Goal: Task Accomplishment & Management: Manage account settings

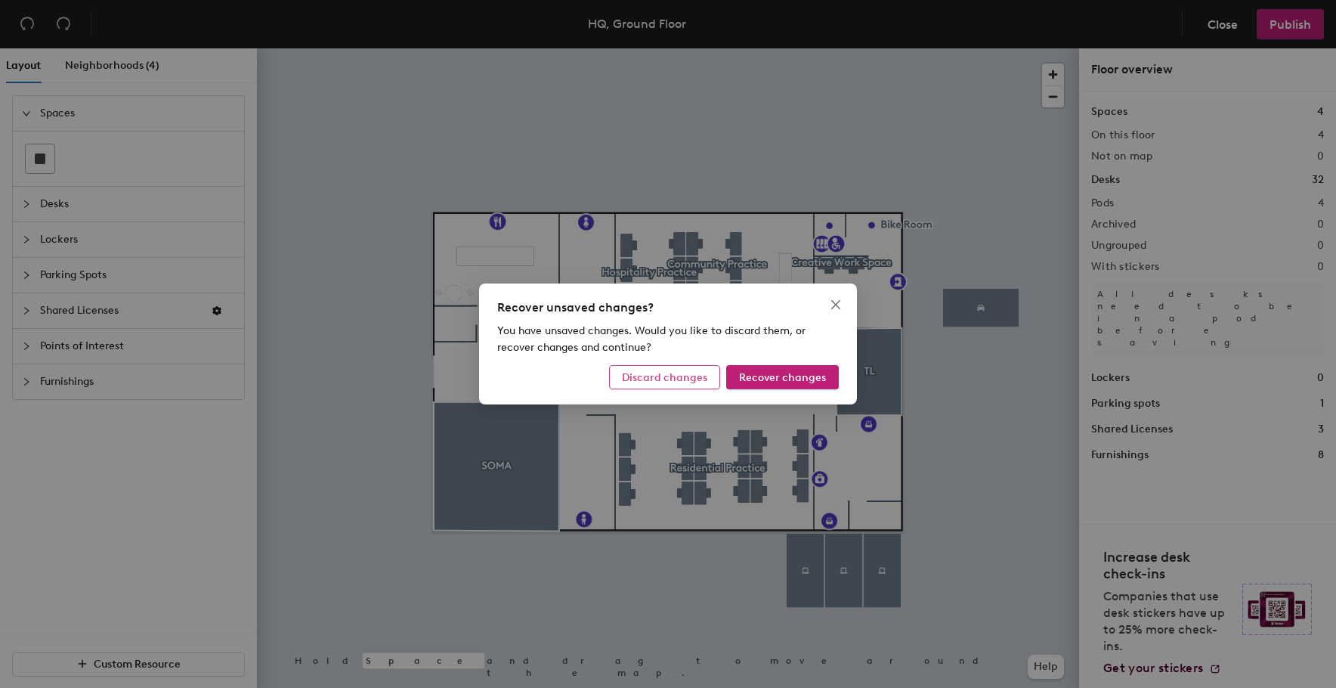
click at [670, 379] on span "Discard changes" at bounding box center [664, 377] width 85 height 13
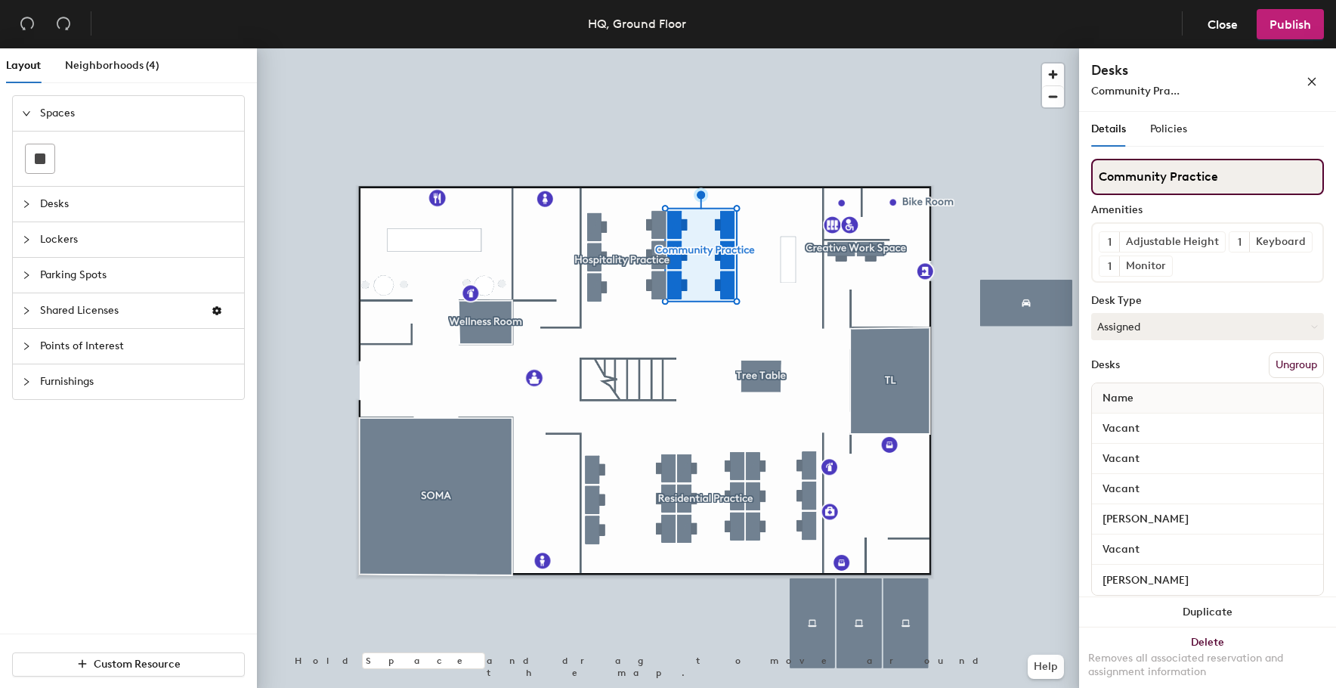
click at [1147, 176] on input "Community Practice" at bounding box center [1207, 177] width 233 height 36
click at [1149, 176] on input "Community Practice" at bounding box center [1207, 177] width 233 height 36
type input "\"
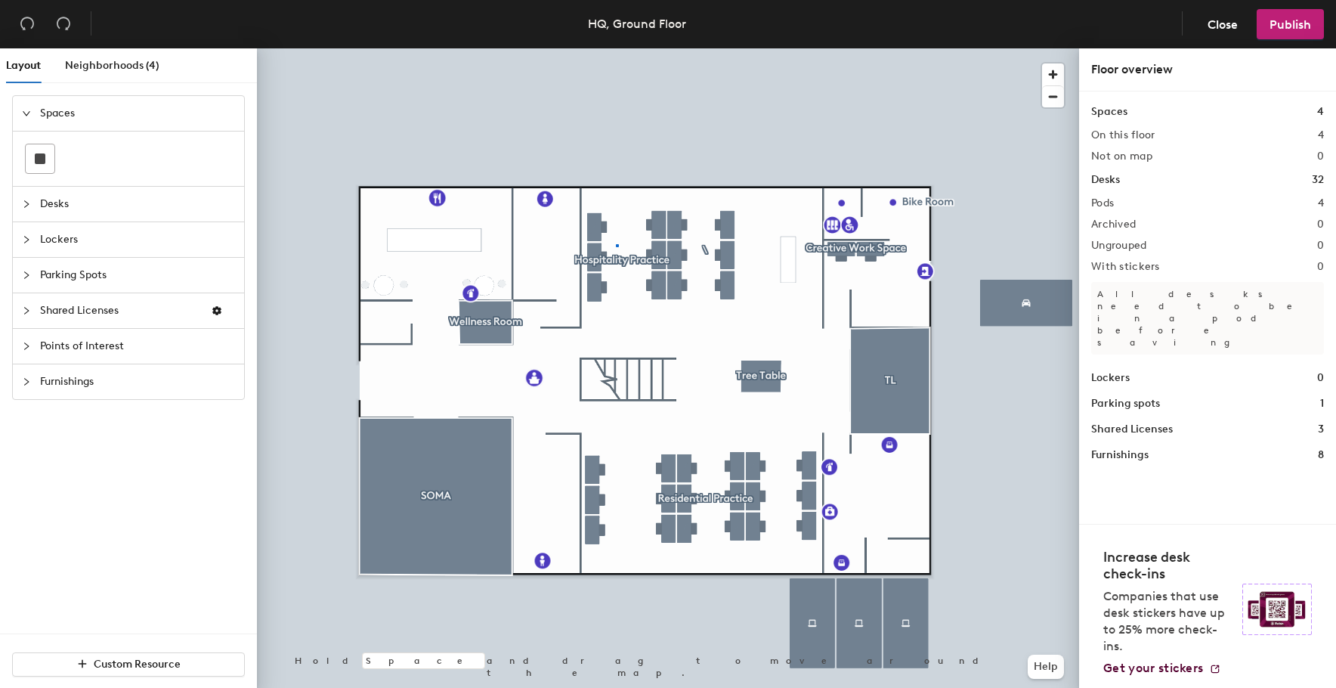
click at [616, 48] on div at bounding box center [668, 48] width 822 height 0
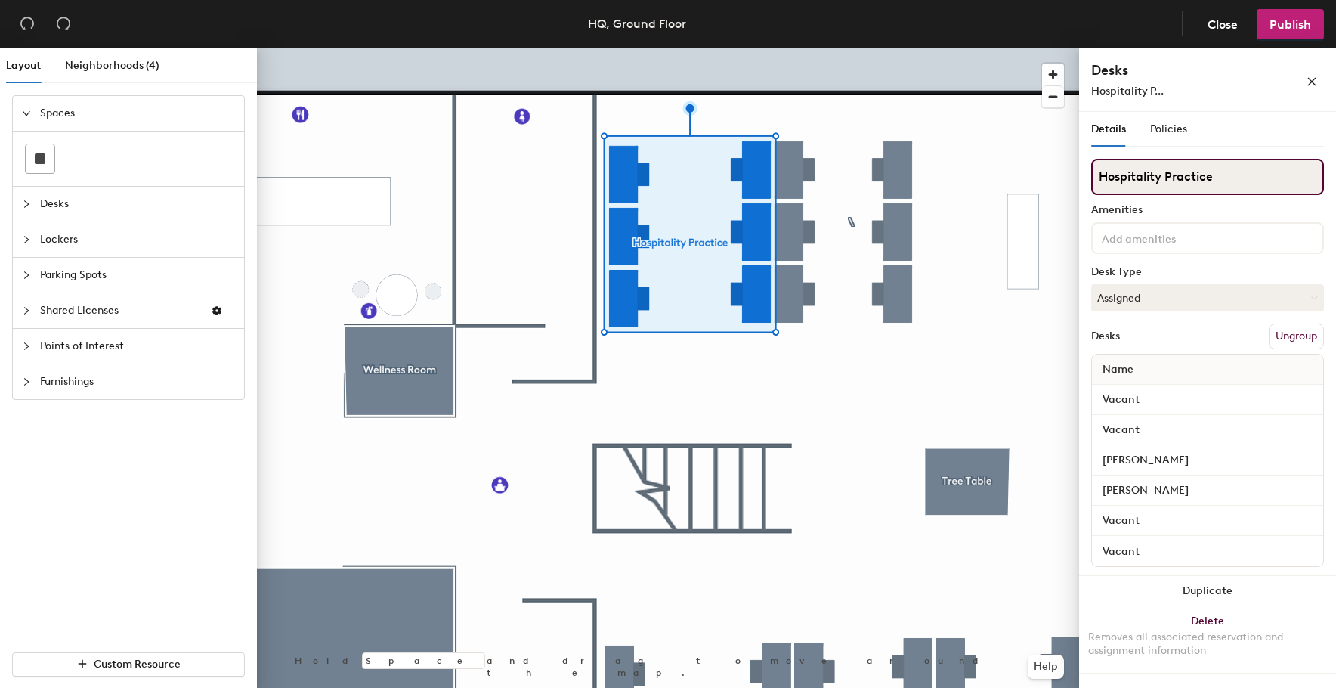
click at [1159, 180] on input "Hospitality Practice" at bounding box center [1207, 177] width 233 height 36
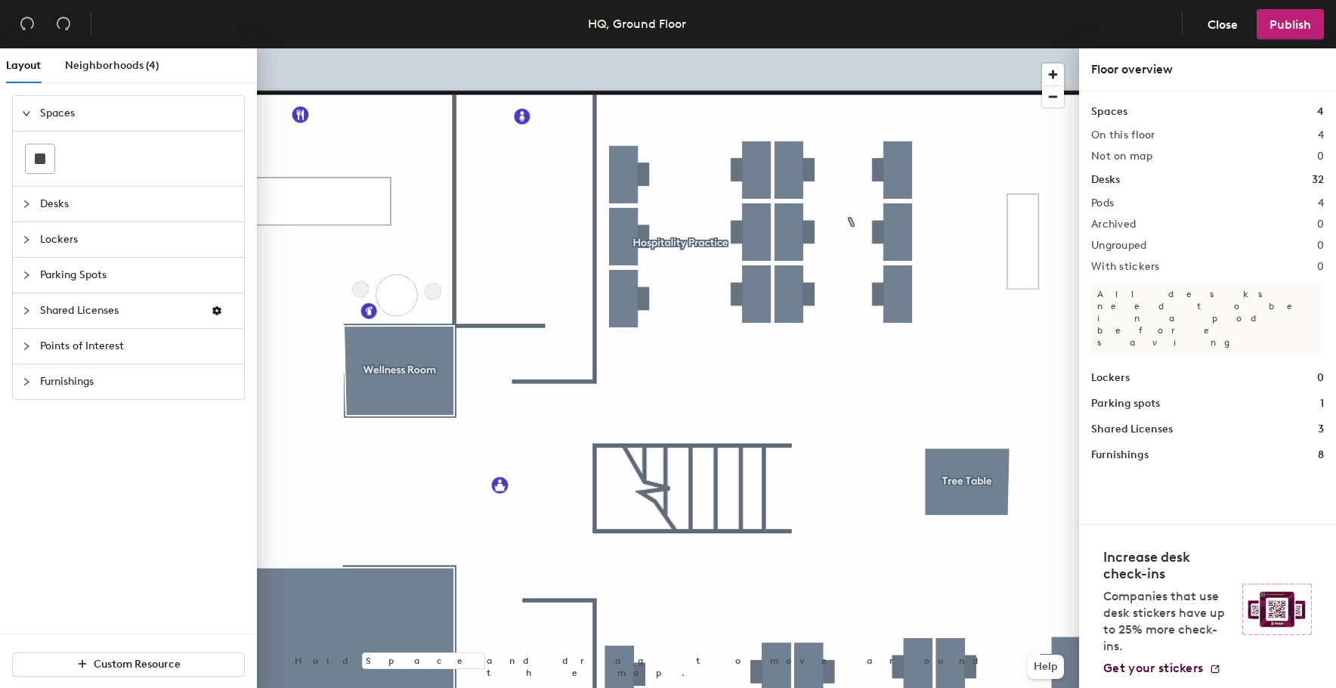
click at [638, 48] on div at bounding box center [668, 48] width 822 height 0
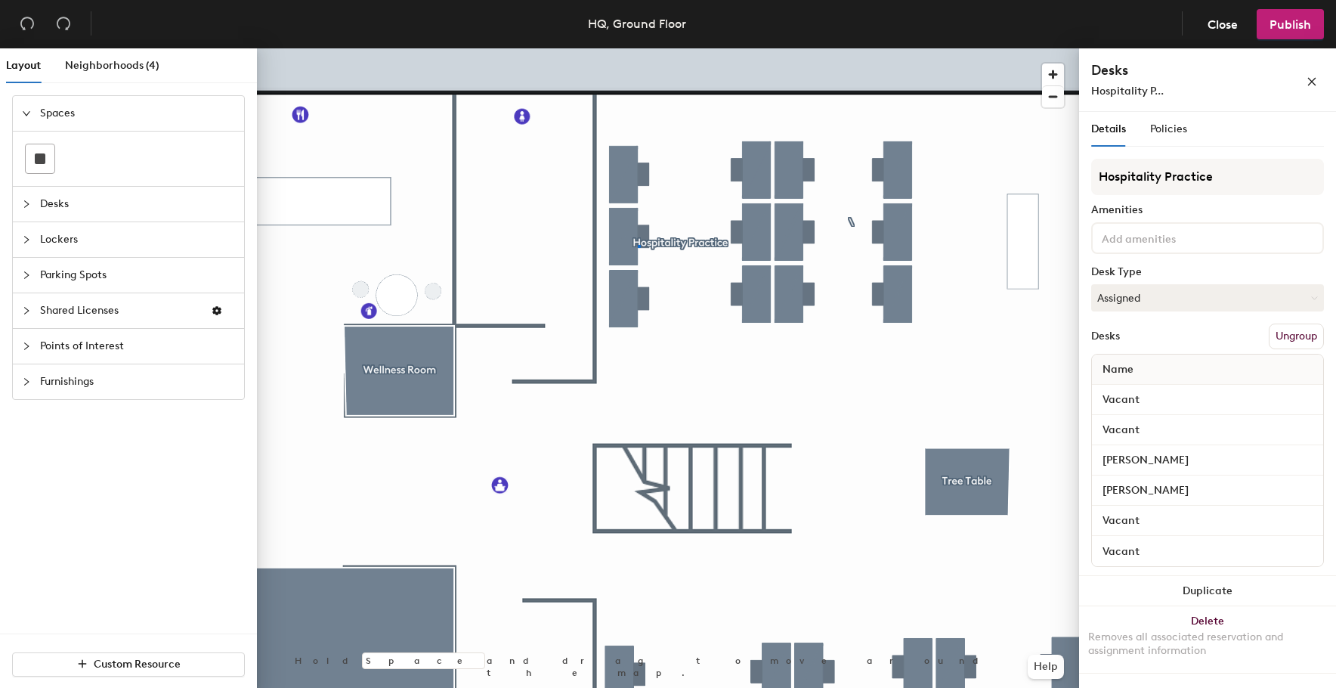
click at [638, 245] on div at bounding box center [639, 246] width 3 height 3
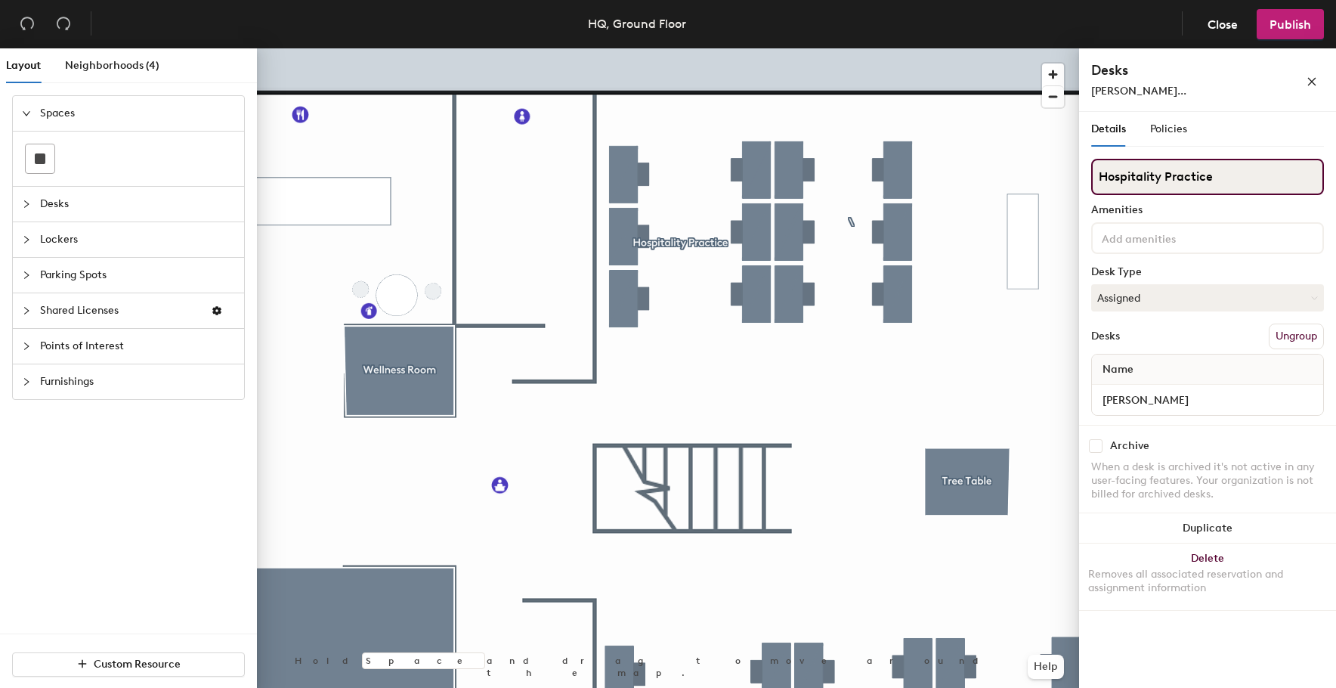
click at [1187, 169] on input "Hospitality Practice" at bounding box center [1207, 177] width 233 height 36
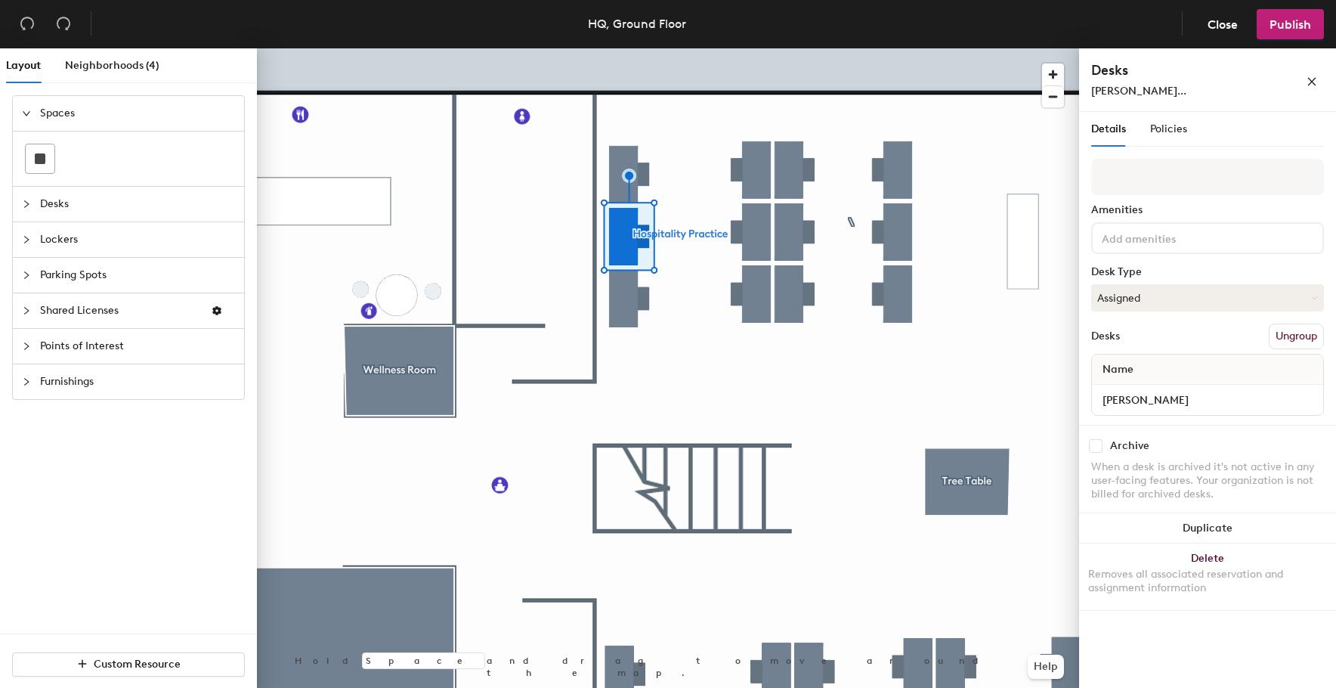
click at [1225, 141] on div "Details Policies" at bounding box center [1207, 129] width 233 height 35
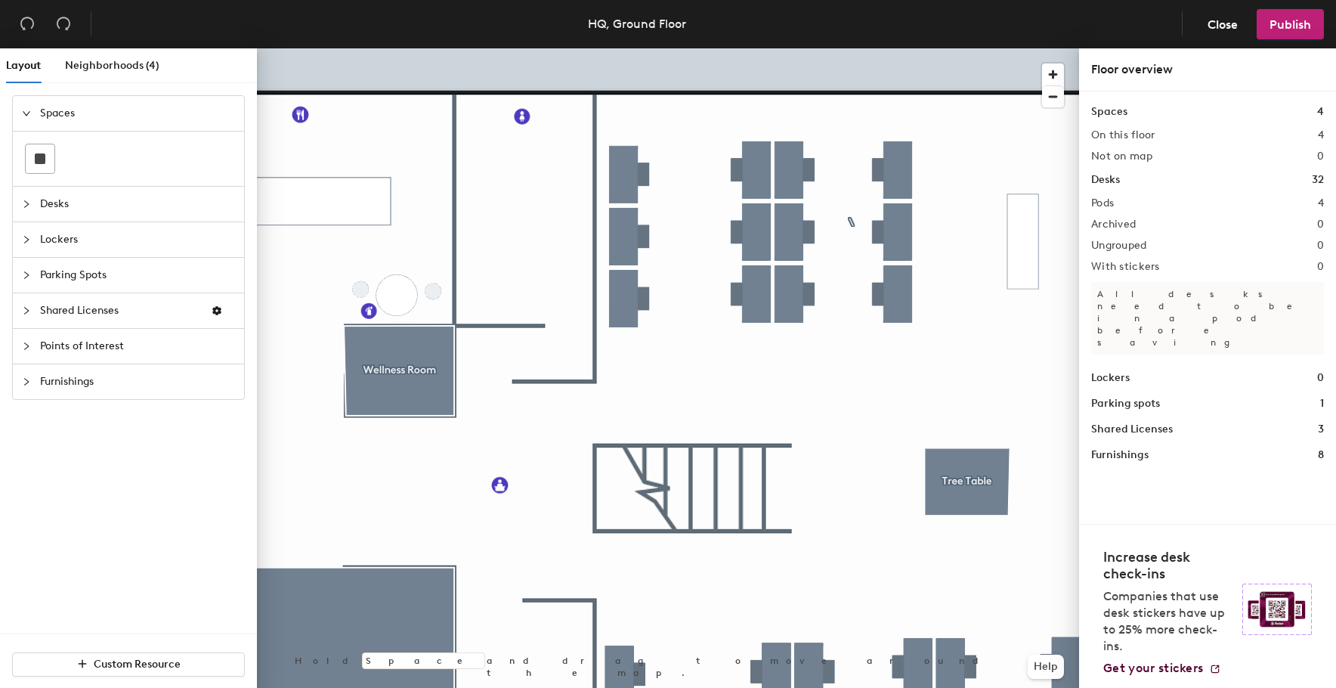
click at [846, 48] on div at bounding box center [668, 48] width 822 height 0
click at [907, 48] on div at bounding box center [668, 48] width 822 height 0
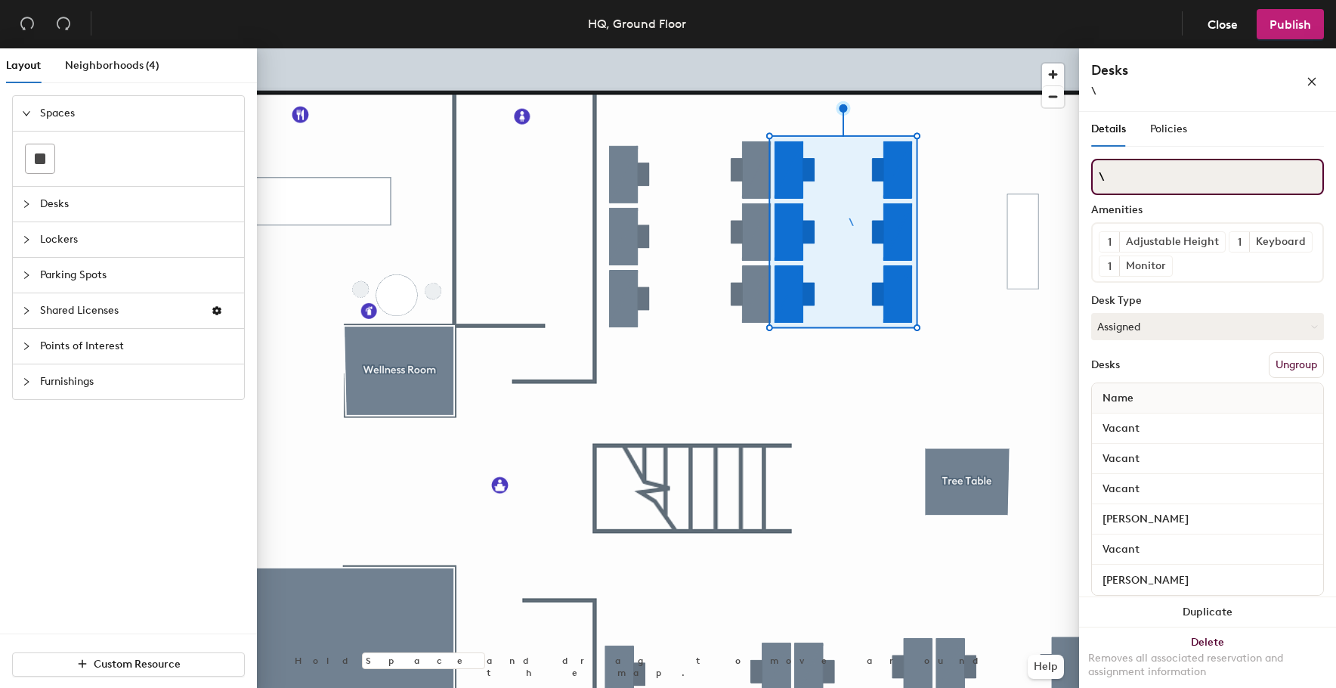
click at [1124, 186] on input "\" at bounding box center [1207, 177] width 233 height 36
click at [1124, 185] on input "\" at bounding box center [1207, 177] width 233 height 36
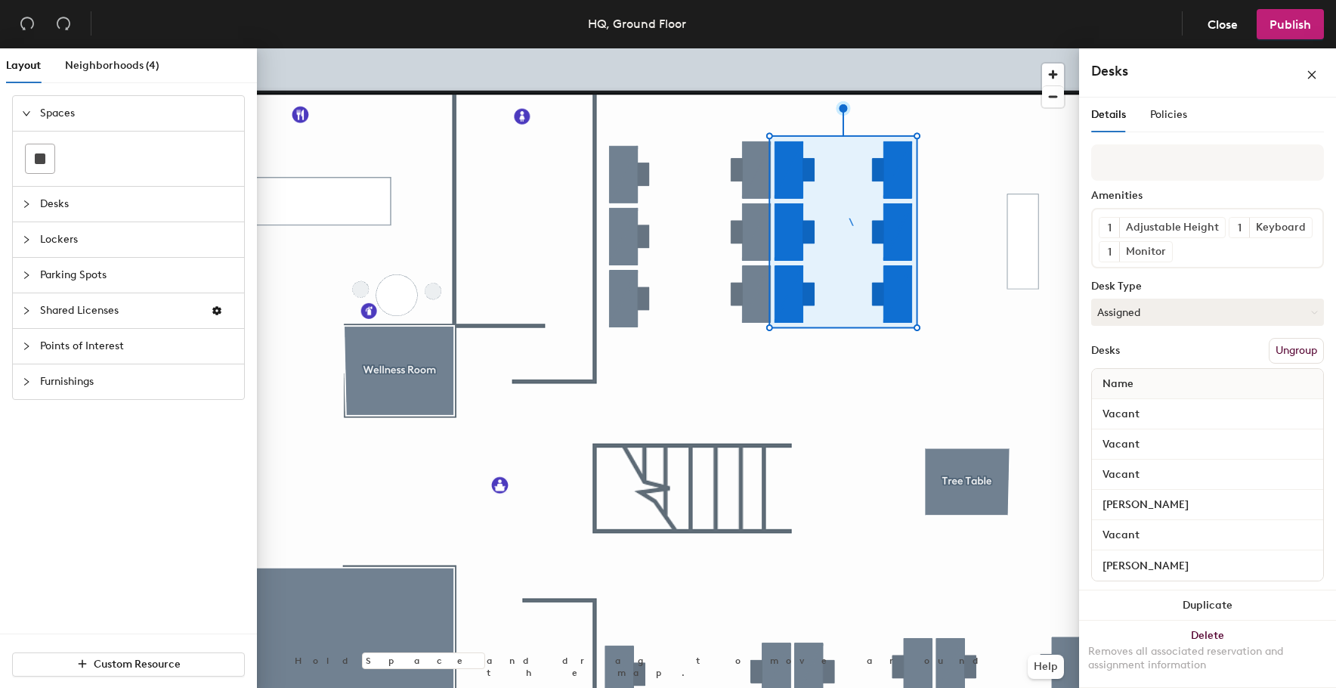
click at [927, 48] on div at bounding box center [668, 48] width 822 height 0
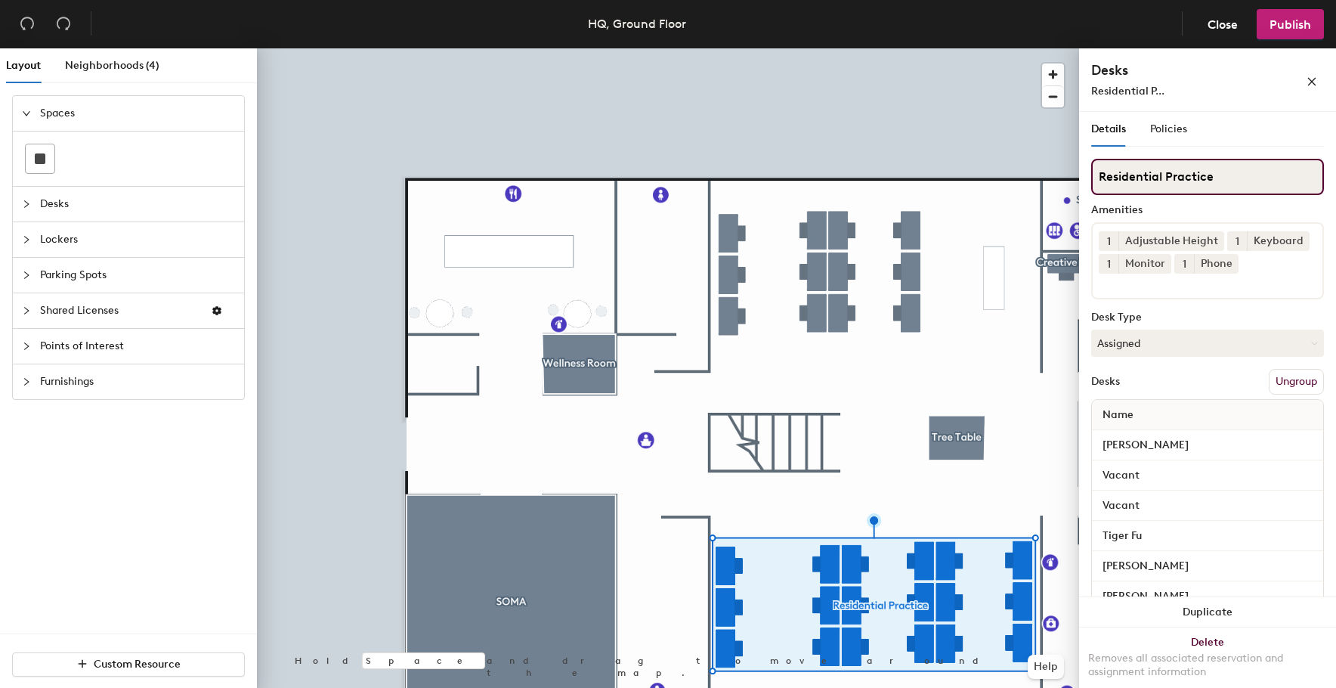
click at [1170, 180] on input "Residential Practice" at bounding box center [1207, 177] width 233 height 36
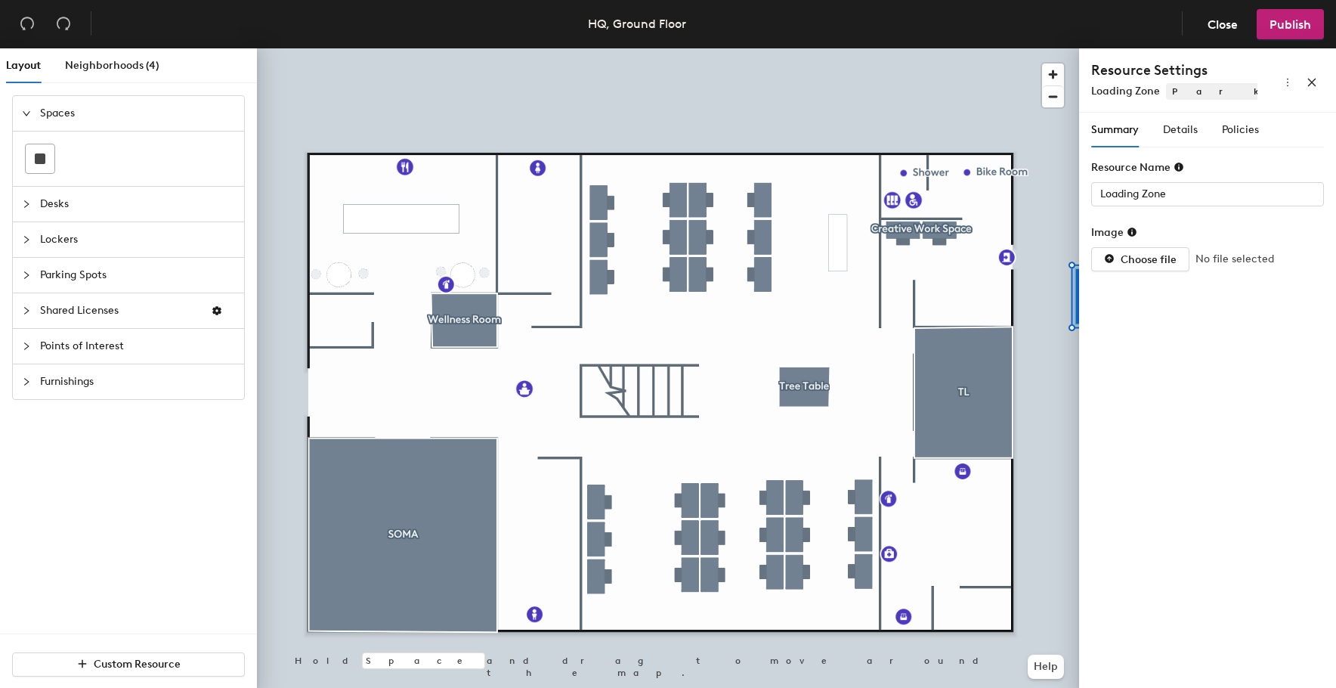
click at [1288, 39] on header "HQ, Ground Floor Close Publish" at bounding box center [668, 24] width 1336 height 48
click at [1289, 30] on span "Publish" at bounding box center [1291, 24] width 42 height 14
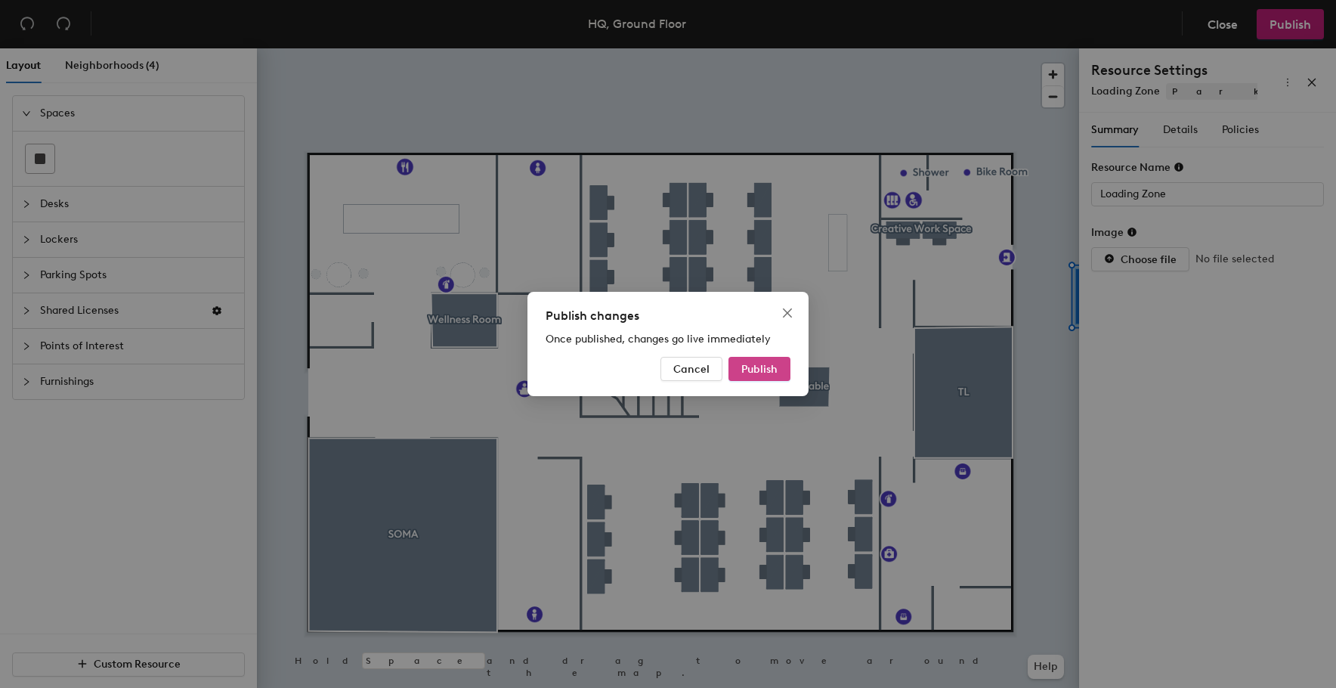
click at [757, 370] on span "Publish" at bounding box center [759, 369] width 36 height 13
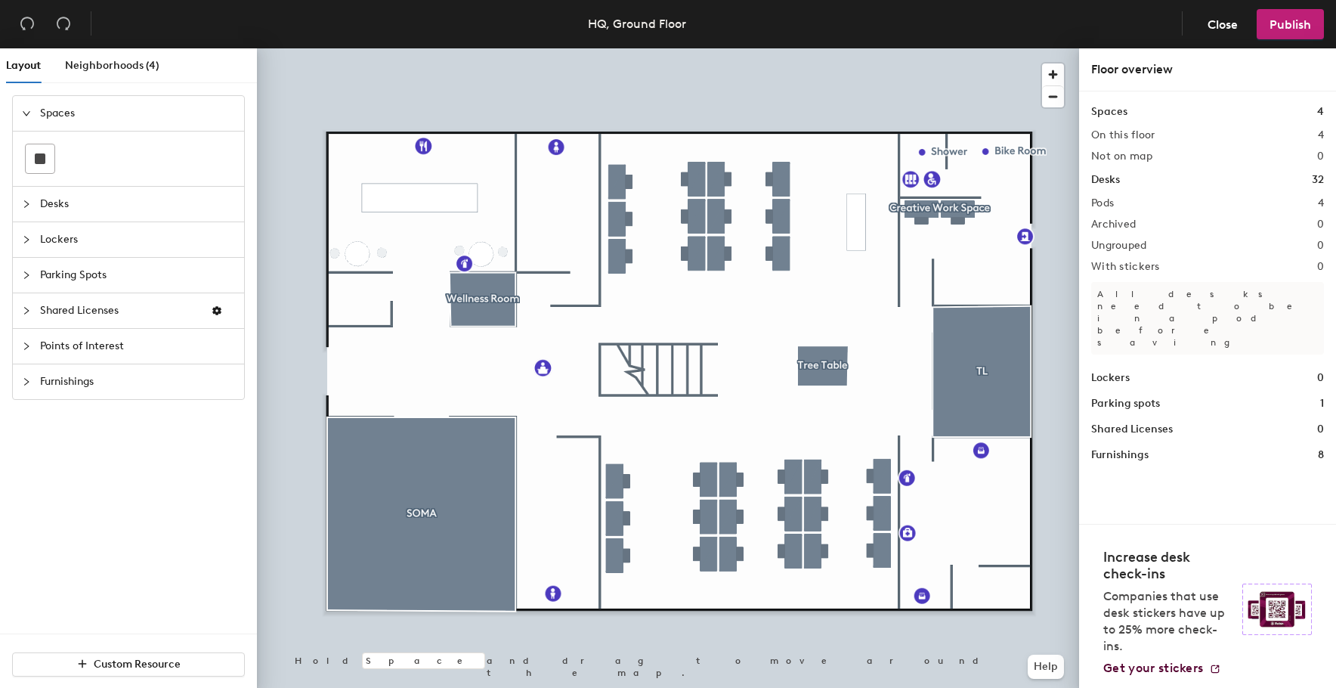
click at [255, 301] on div "Spaces Desks Lockers Parking Spots Shared Licenses Points of Interest Furnishin…" at bounding box center [128, 247] width 257 height 329
click at [1224, 19] on span "Close" at bounding box center [1223, 24] width 30 height 14
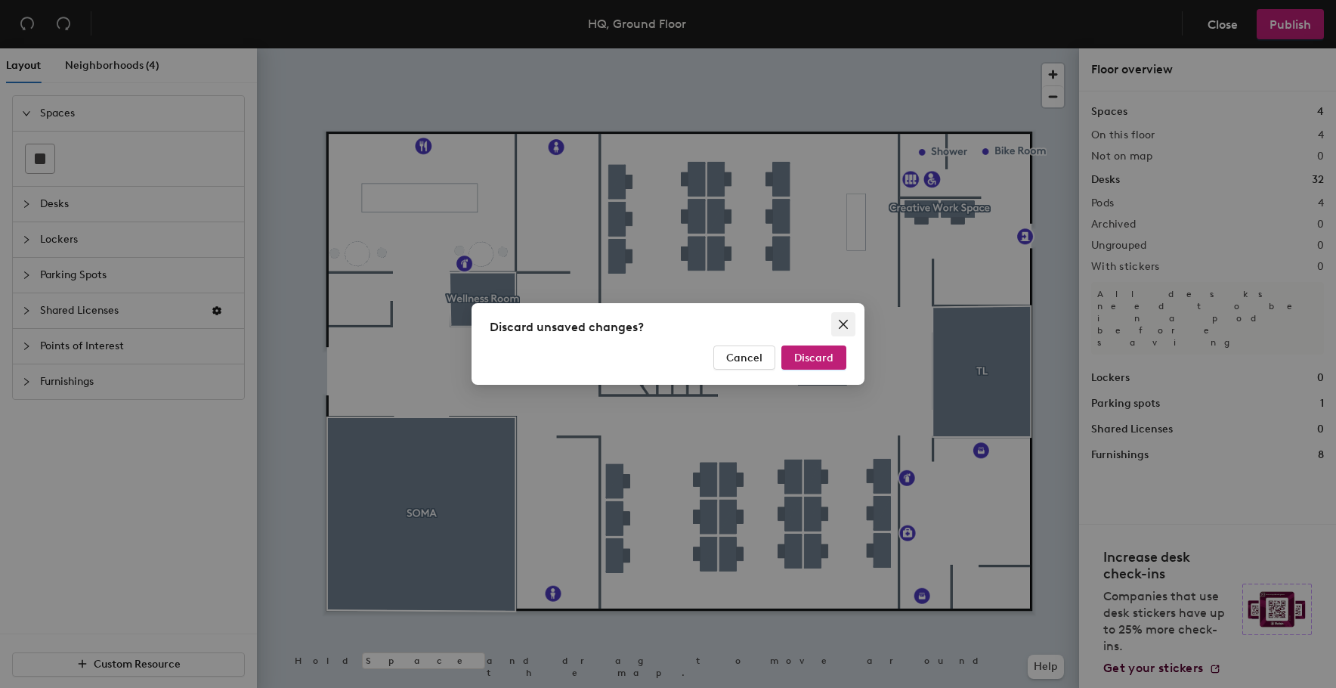
click at [846, 320] on icon "close" at bounding box center [843, 324] width 12 height 12
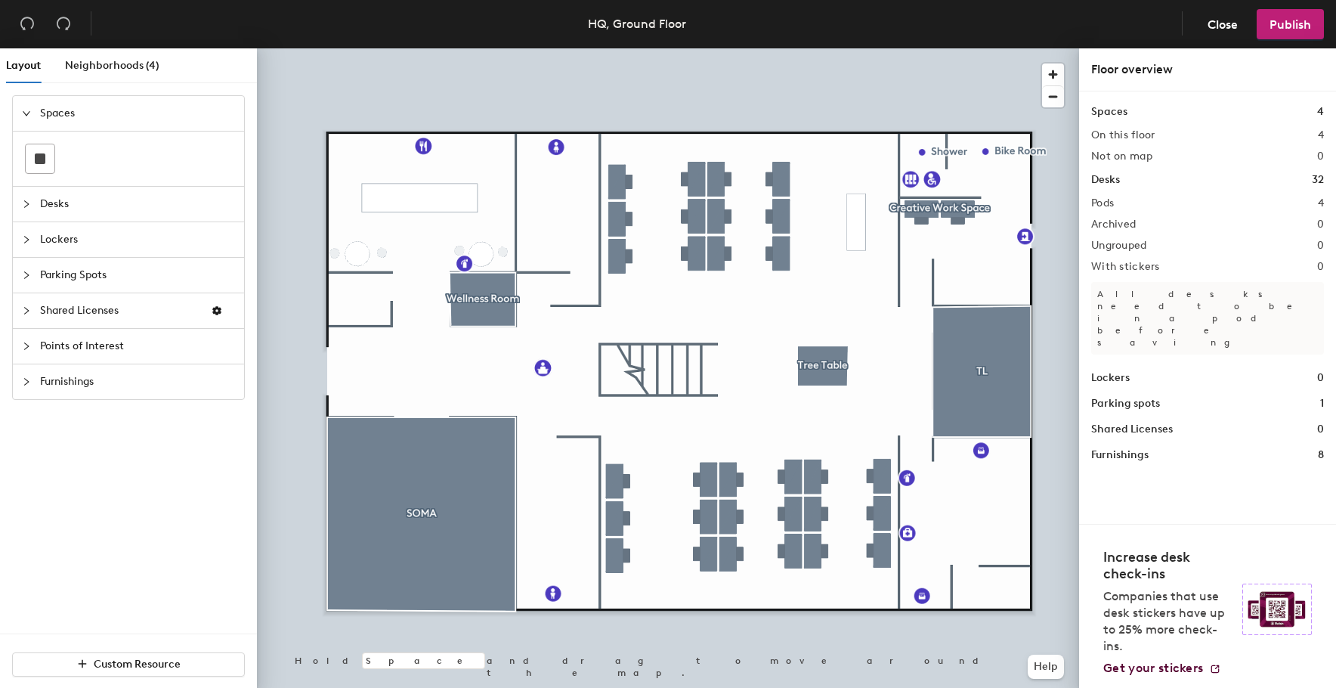
drag, startPoint x: 656, startPoint y: 20, endPoint x: 633, endPoint y: 27, distance: 23.9
click at [656, 20] on div "HQ, Ground Floor" at bounding box center [637, 23] width 98 height 19
click at [79, 65] on span "Neighborhoods (4)" at bounding box center [112, 65] width 94 height 13
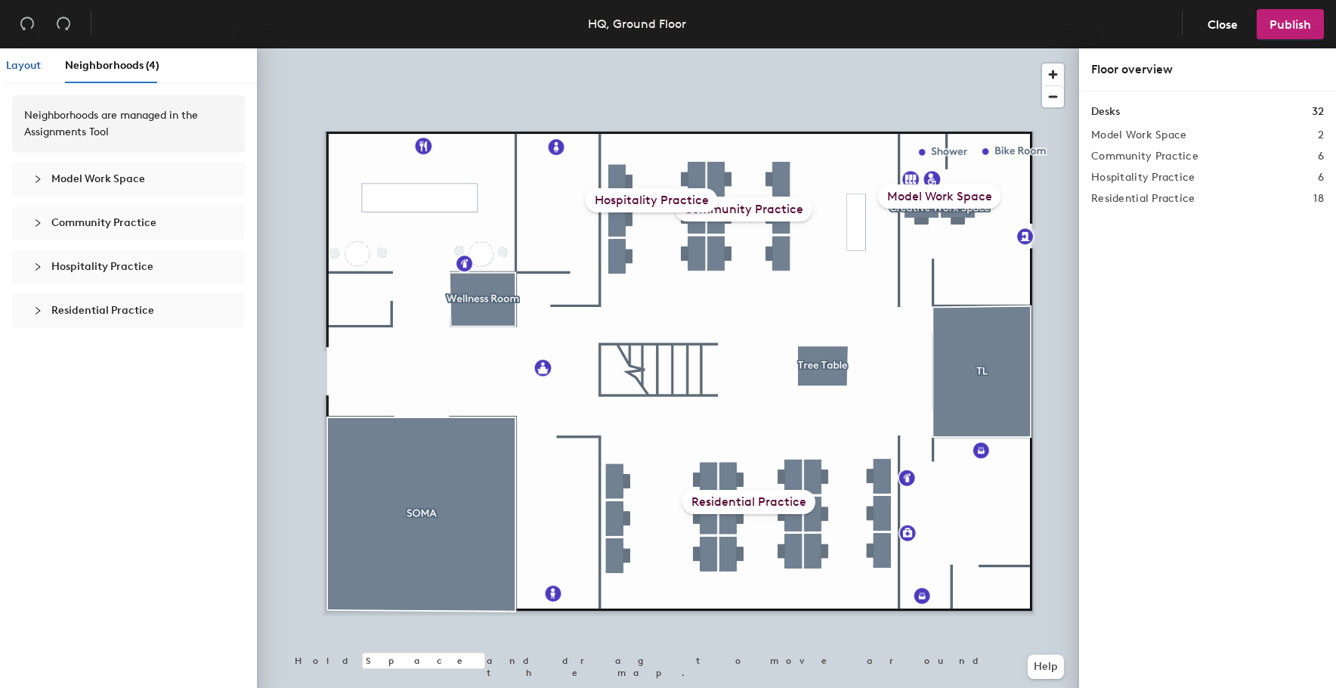
click at [20, 64] on span "Layout" at bounding box center [23, 65] width 35 height 13
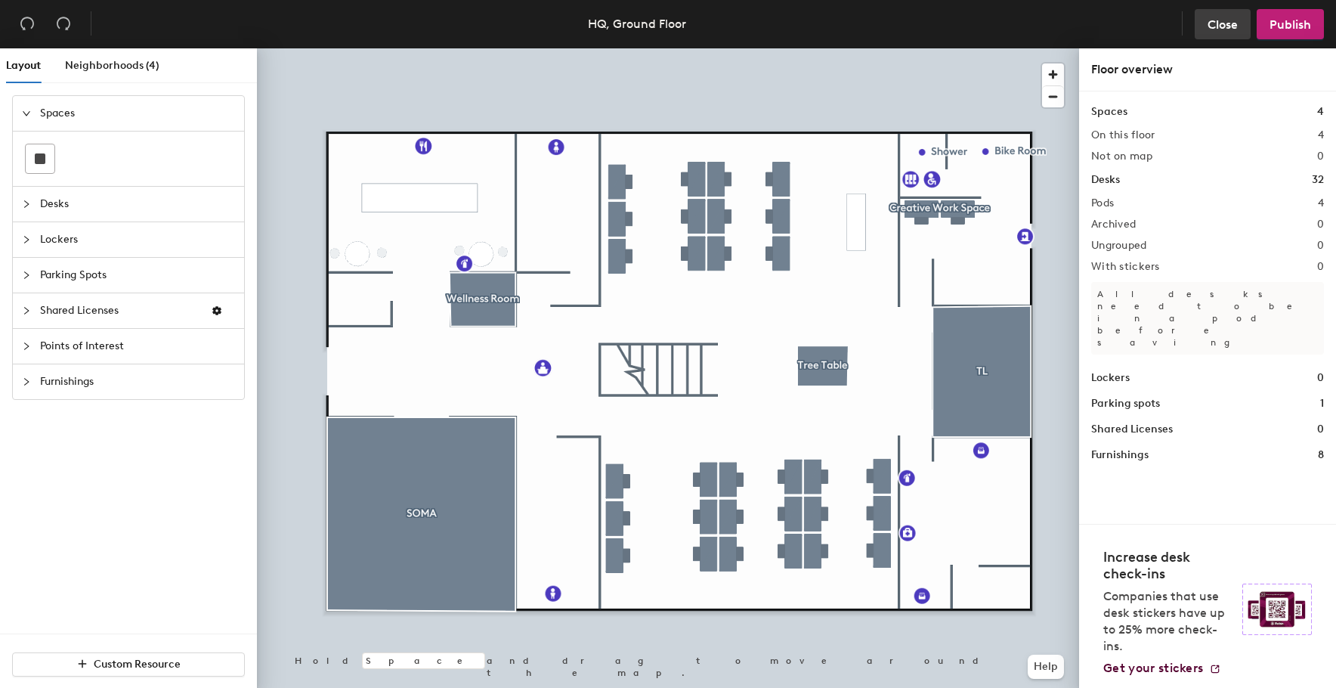
click at [1202, 29] on button "Close" at bounding box center [1223, 24] width 56 height 30
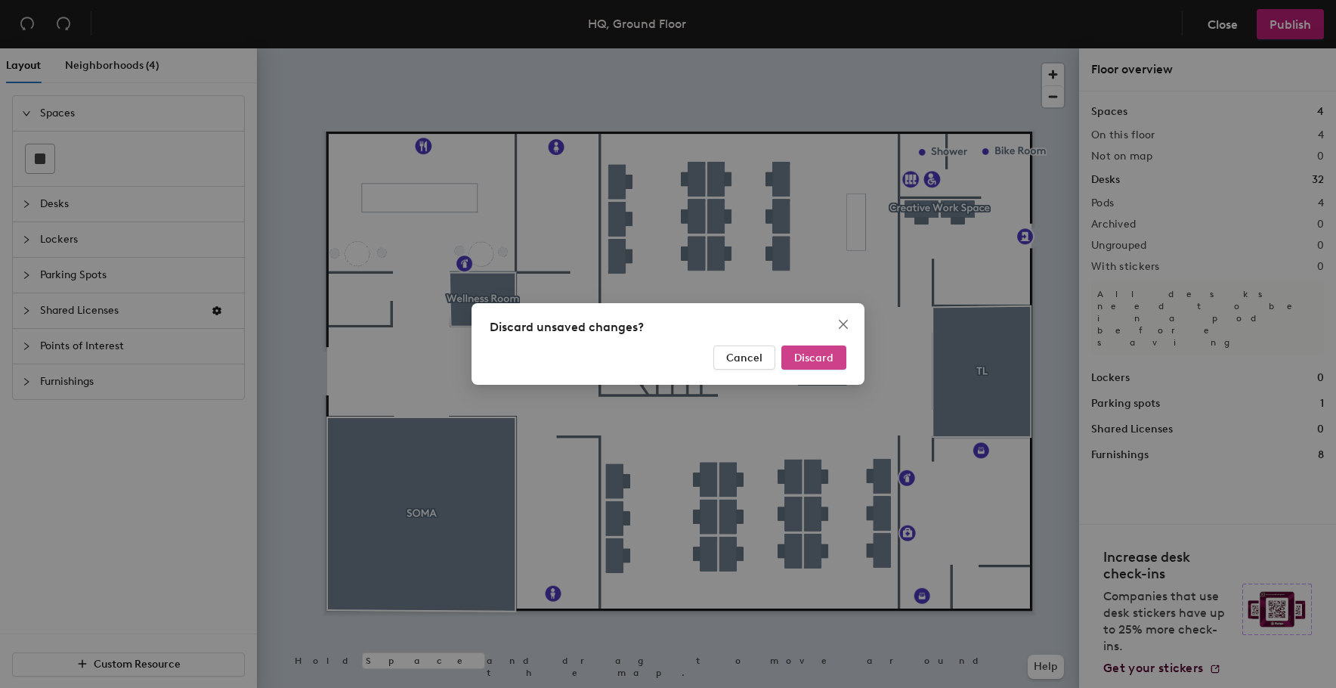
click at [801, 361] on span "Discard" at bounding box center [813, 357] width 39 height 13
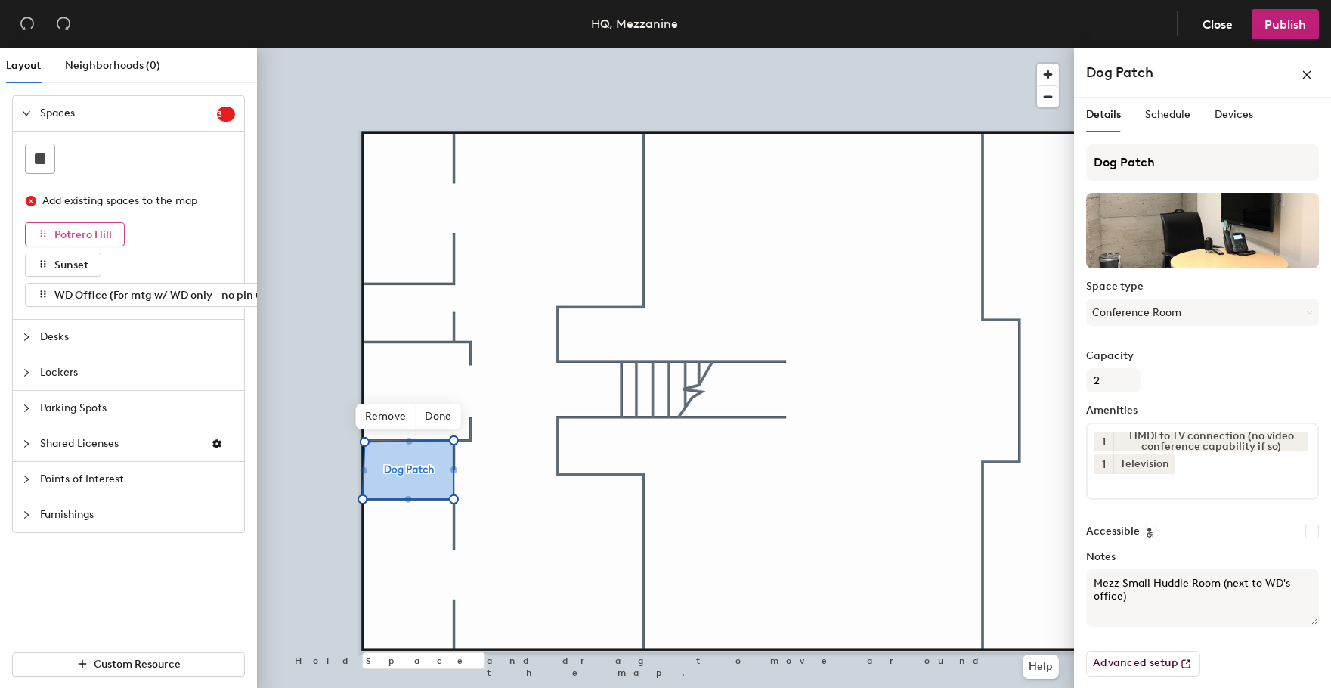
click at [41, 233] on icon "button" at bounding box center [43, 233] width 11 height 11
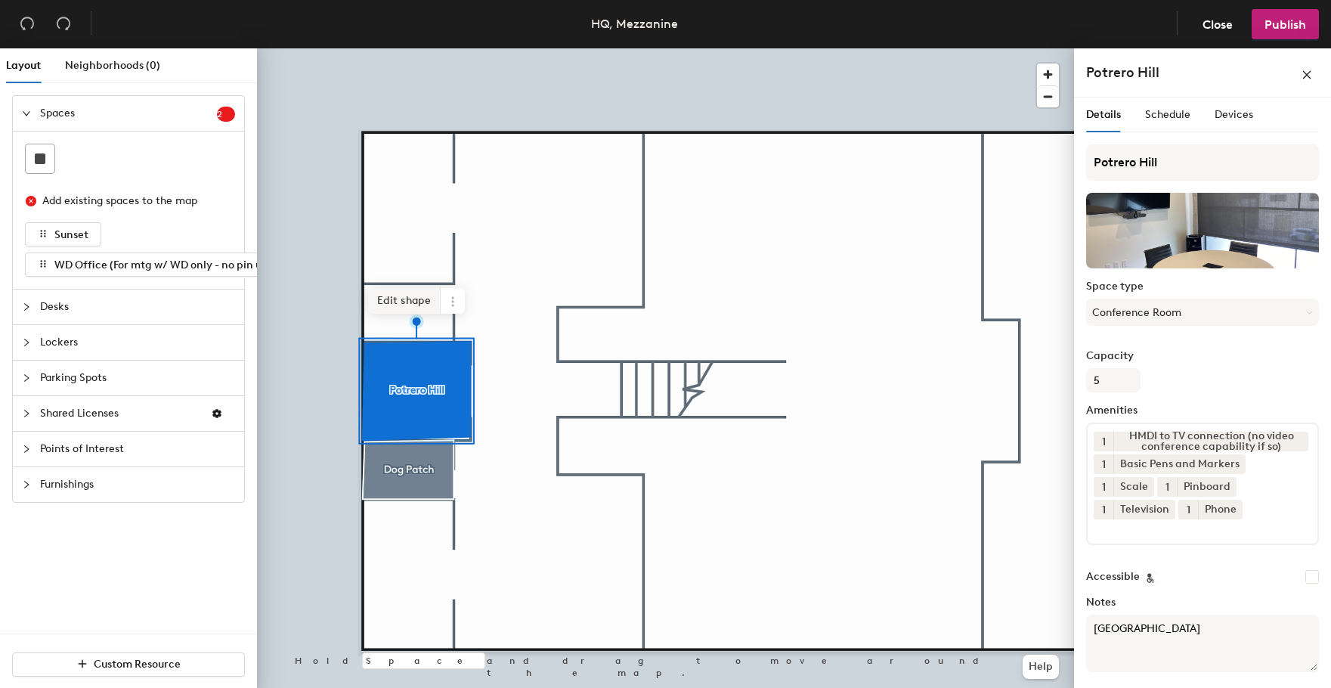
click at [427, 305] on span "Edit shape" at bounding box center [404, 301] width 73 height 26
click at [416, 302] on span "Edit shape" at bounding box center [404, 301] width 73 height 26
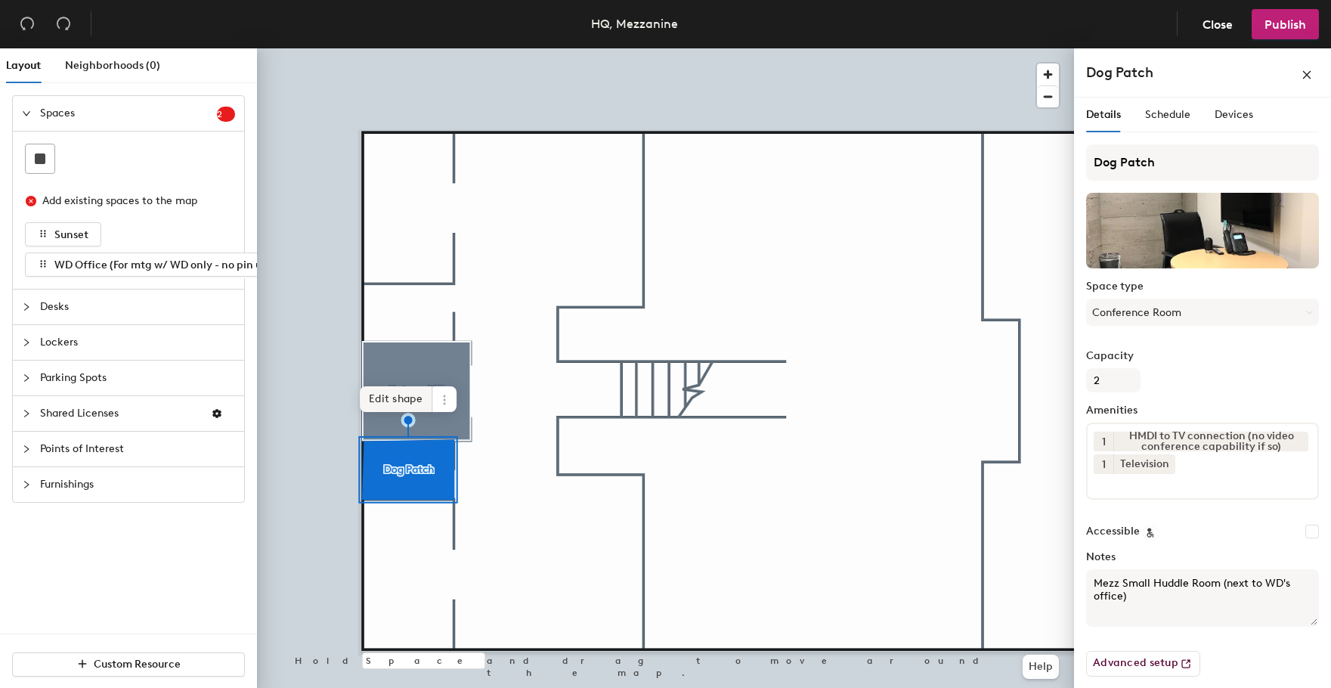
click at [405, 397] on span "Edit shape" at bounding box center [396, 399] width 73 height 26
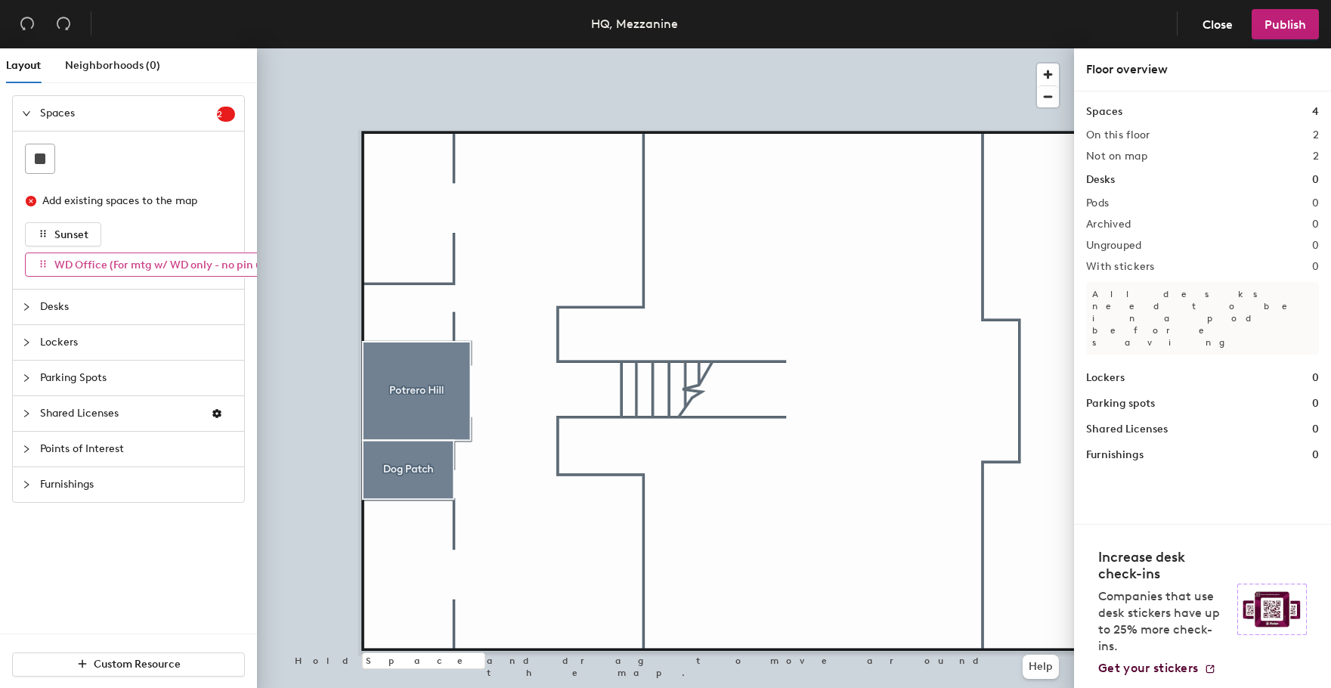
click at [200, 274] on button "WD Office (For mtg w/ WD only - no pin up)" at bounding box center [154, 264] width 259 height 24
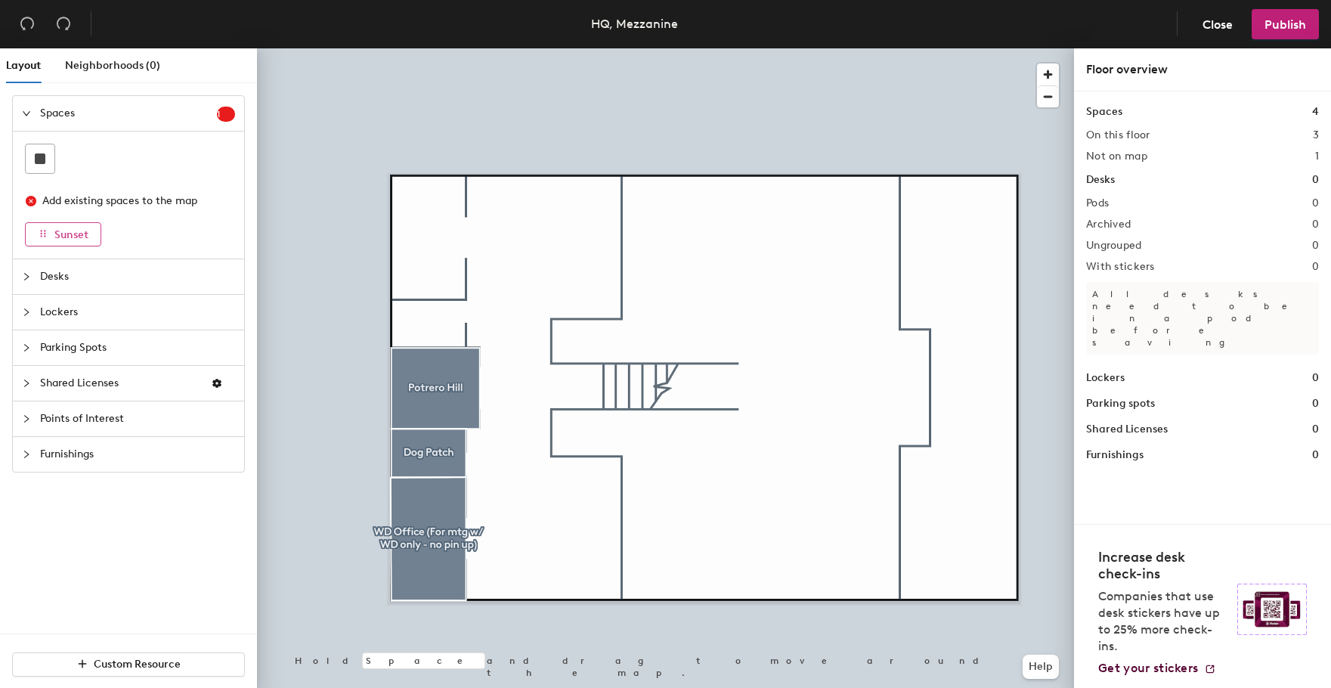
click at [42, 236] on icon "button" at bounding box center [43, 234] width 5 height 7
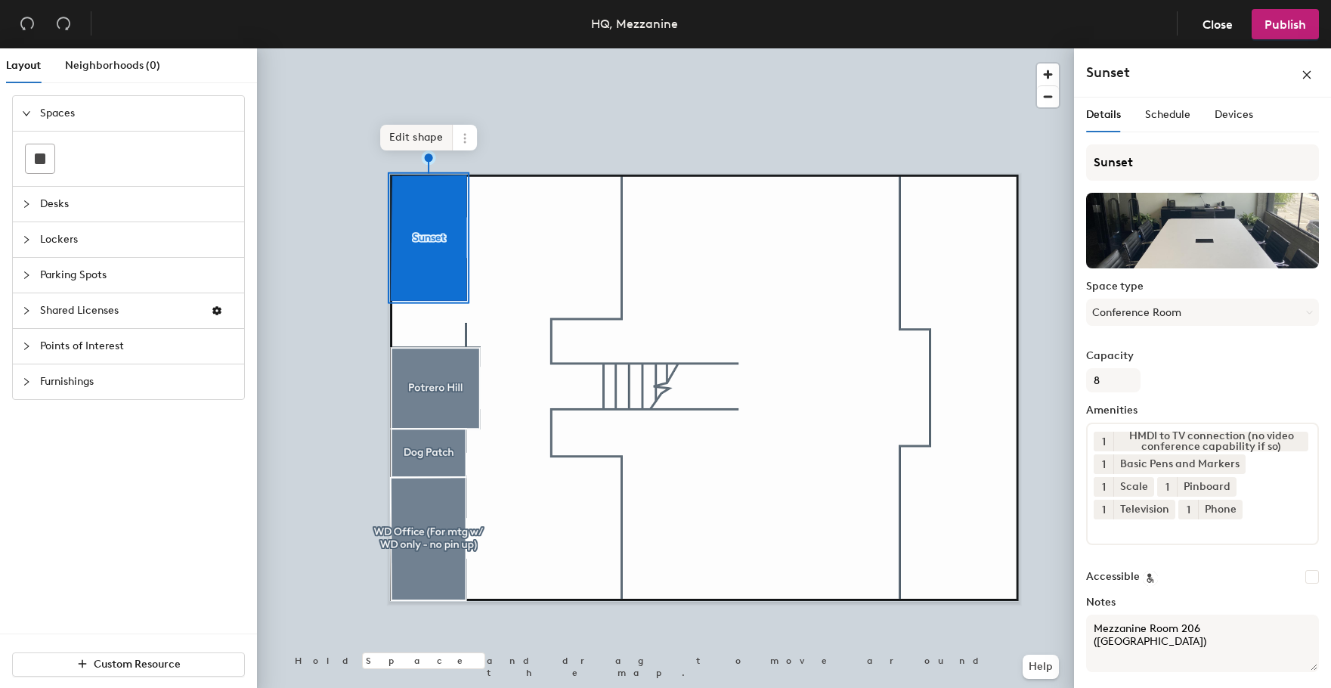
click at [403, 145] on span "Edit shape" at bounding box center [416, 138] width 73 height 26
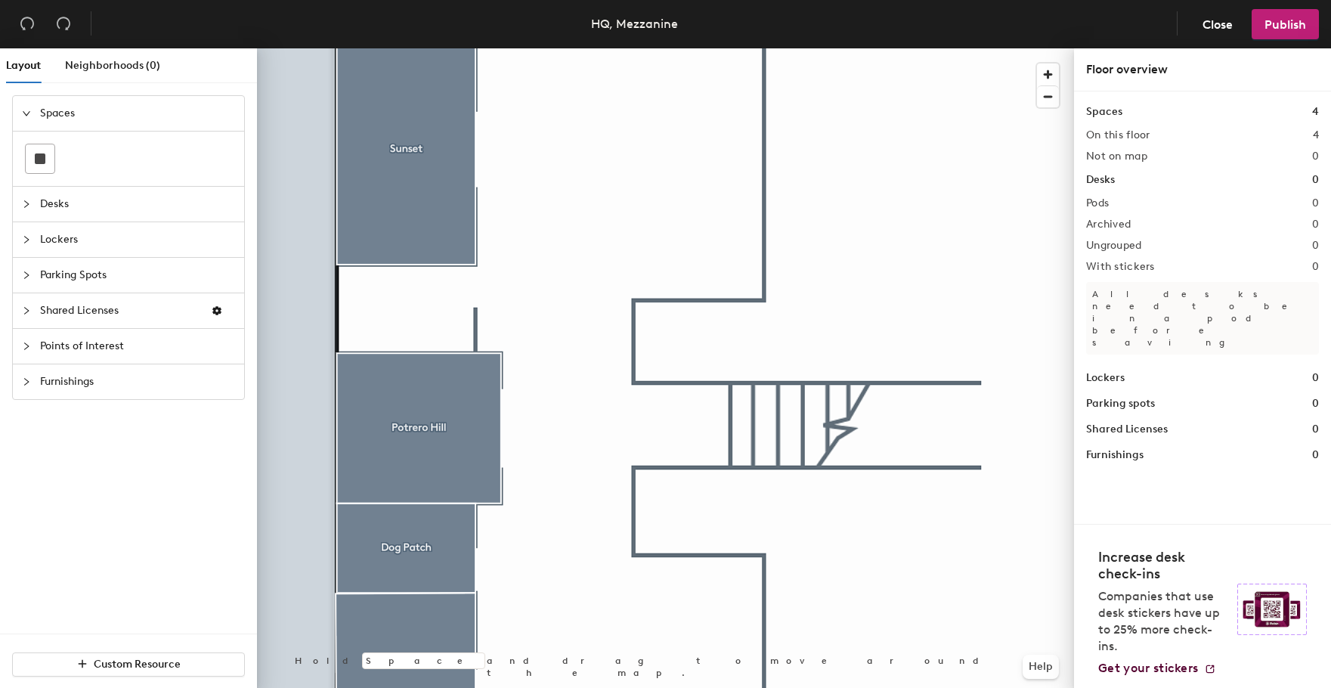
click at [39, 350] on div at bounding box center [31, 346] width 18 height 17
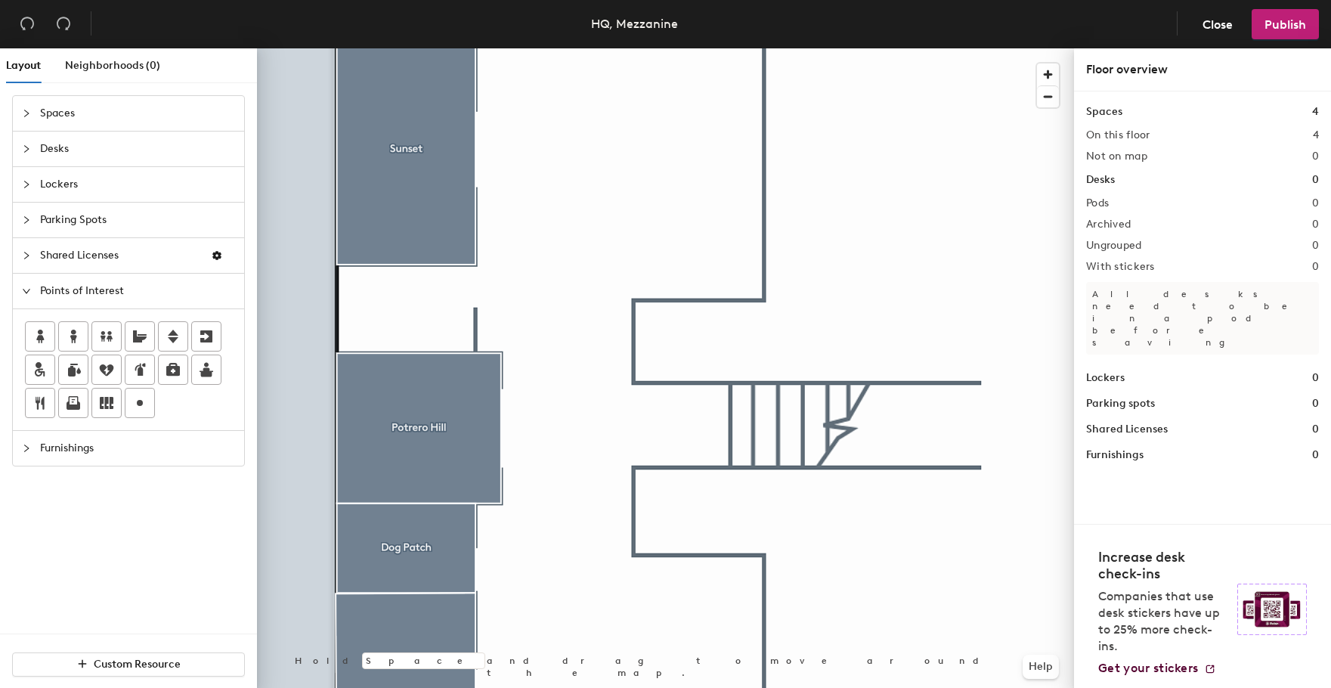
click at [38, 445] on div at bounding box center [31, 448] width 18 height 17
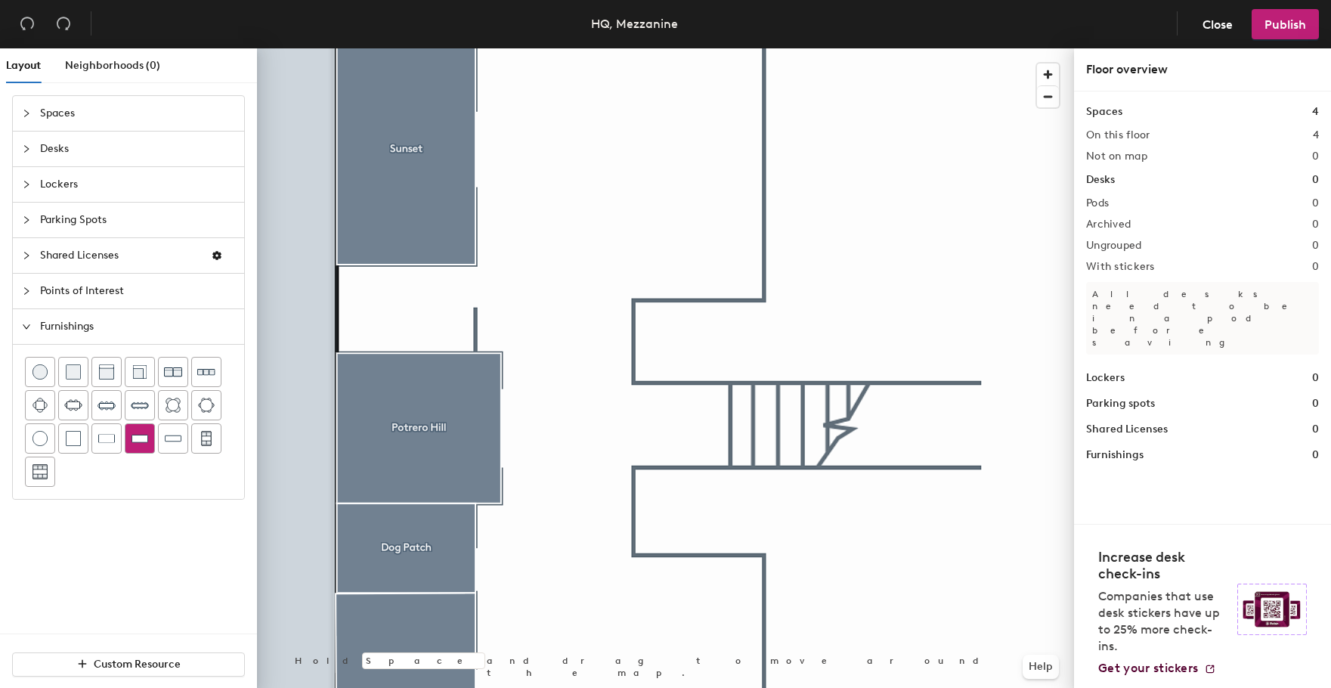
click at [135, 447] on div at bounding box center [139, 438] width 29 height 29
click at [39, 294] on div at bounding box center [31, 291] width 18 height 17
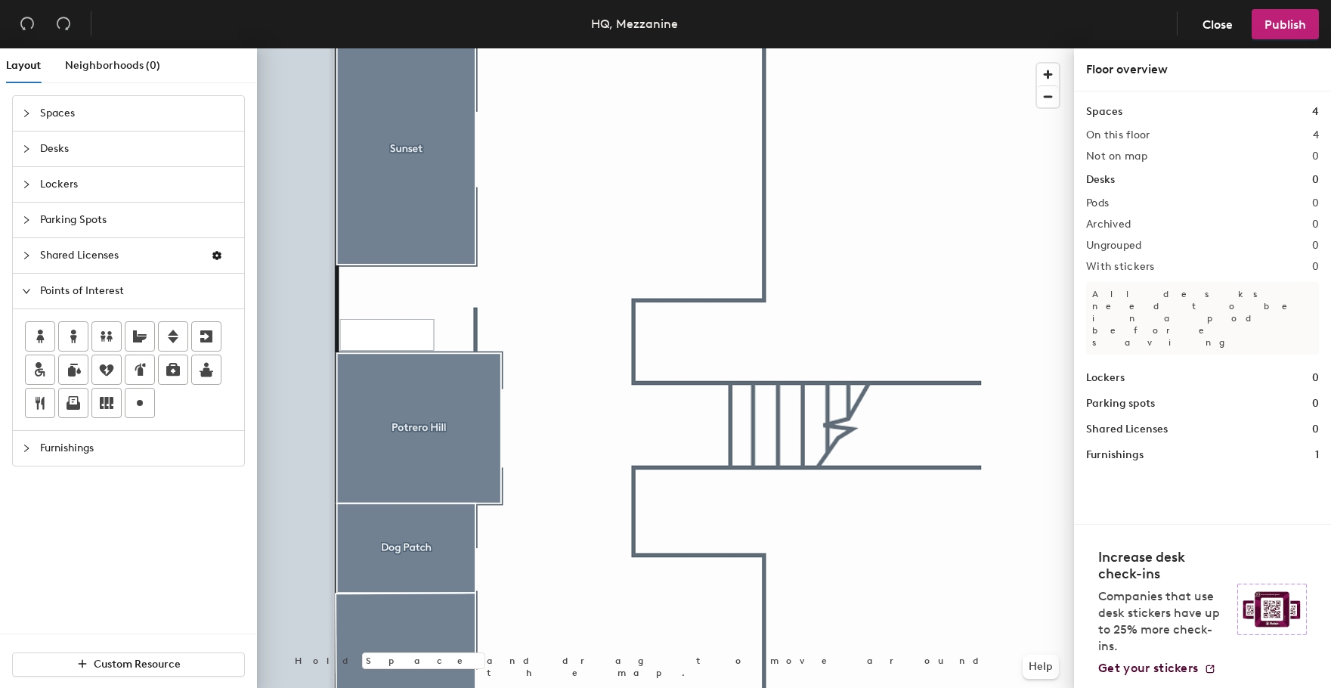
click at [399, 334] on div "Layout Neighborhoods (0) Spaces Desks Lockers Parking Spots Shared Licenses Poi…" at bounding box center [665, 370] width 1331 height 645
type input "Sink"
click at [430, 373] on span "Done" at bounding box center [424, 368] width 45 height 26
click at [371, 277] on div "Layout Neighborhoods (0) Spaces Desks Lockers Parking Spots Shared Licenses Poi…" at bounding box center [665, 370] width 1331 height 645
click at [426, 311] on span "Done" at bounding box center [417, 312] width 45 height 26
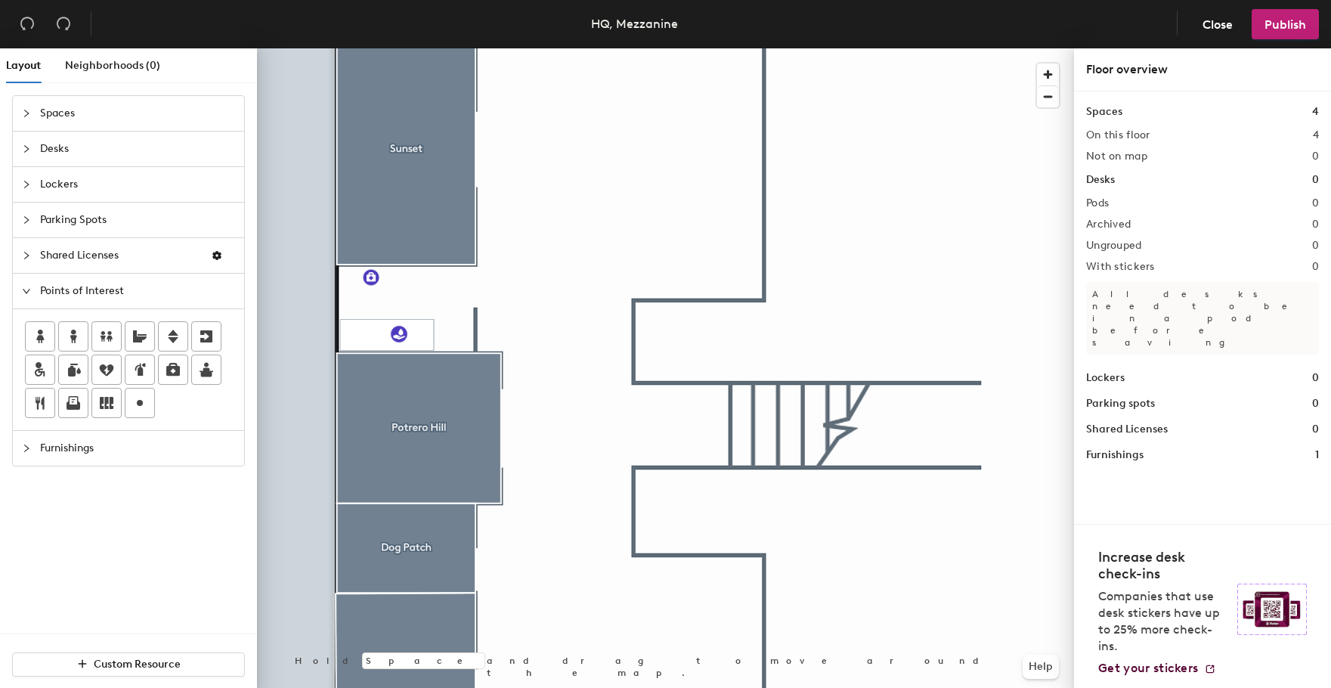
click at [453, 333] on div "Layout Neighborhoods (0) Spaces Desks Lockers Parking Spots Shared Licenses Poi…" at bounding box center [665, 370] width 1331 height 645
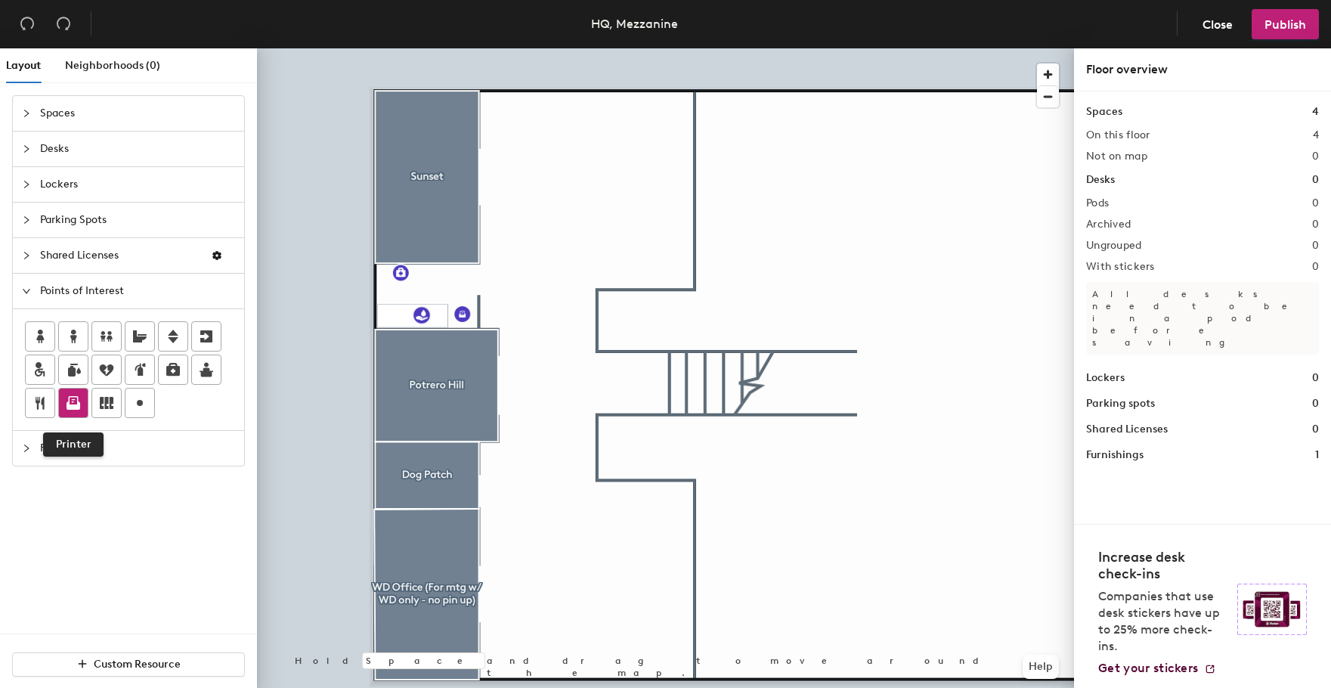
click at [63, 413] on div at bounding box center [73, 402] width 29 height 29
click at [60, 452] on span "Furnishings" at bounding box center [137, 448] width 195 height 35
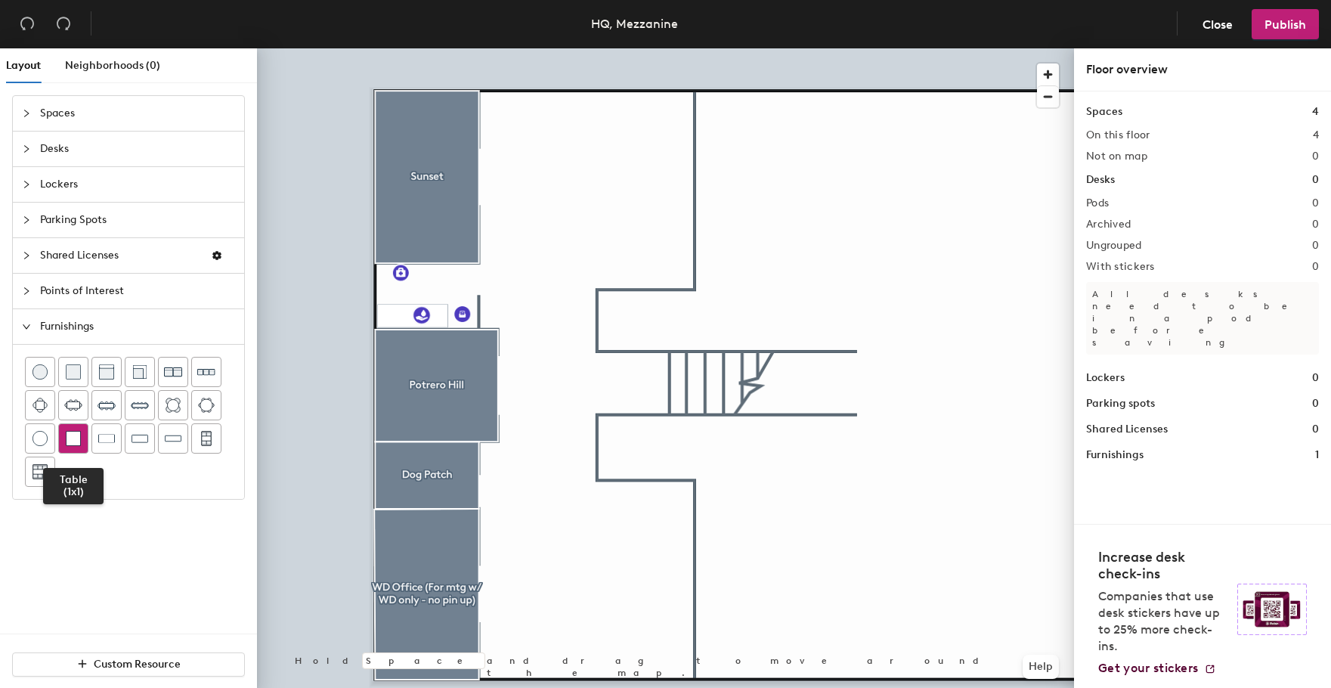
click at [73, 435] on img at bounding box center [73, 438] width 15 height 15
click at [57, 296] on span "Points of Interest" at bounding box center [137, 291] width 195 height 35
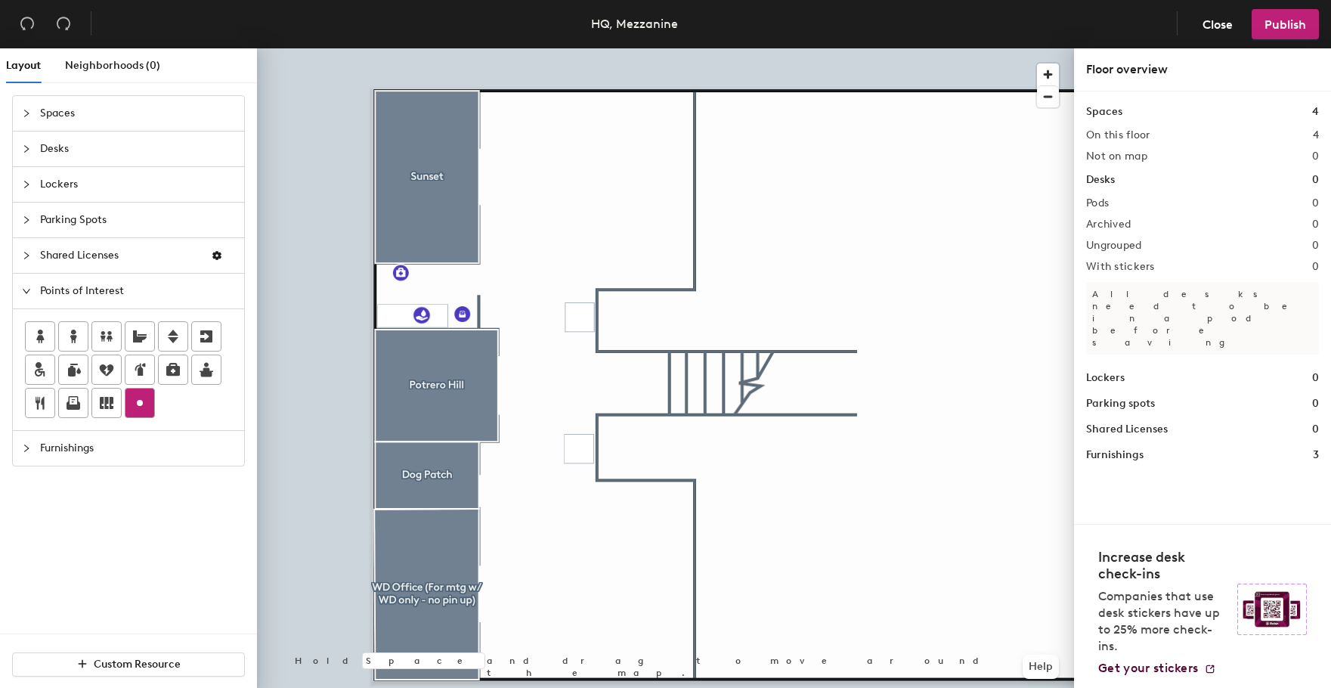
click at [135, 409] on icon at bounding box center [140, 403] width 18 height 18
type input "Phone Booth"
click at [620, 338] on span "Done" at bounding box center [618, 350] width 45 height 26
click at [630, 487] on span "Done" at bounding box center [618, 482] width 45 height 26
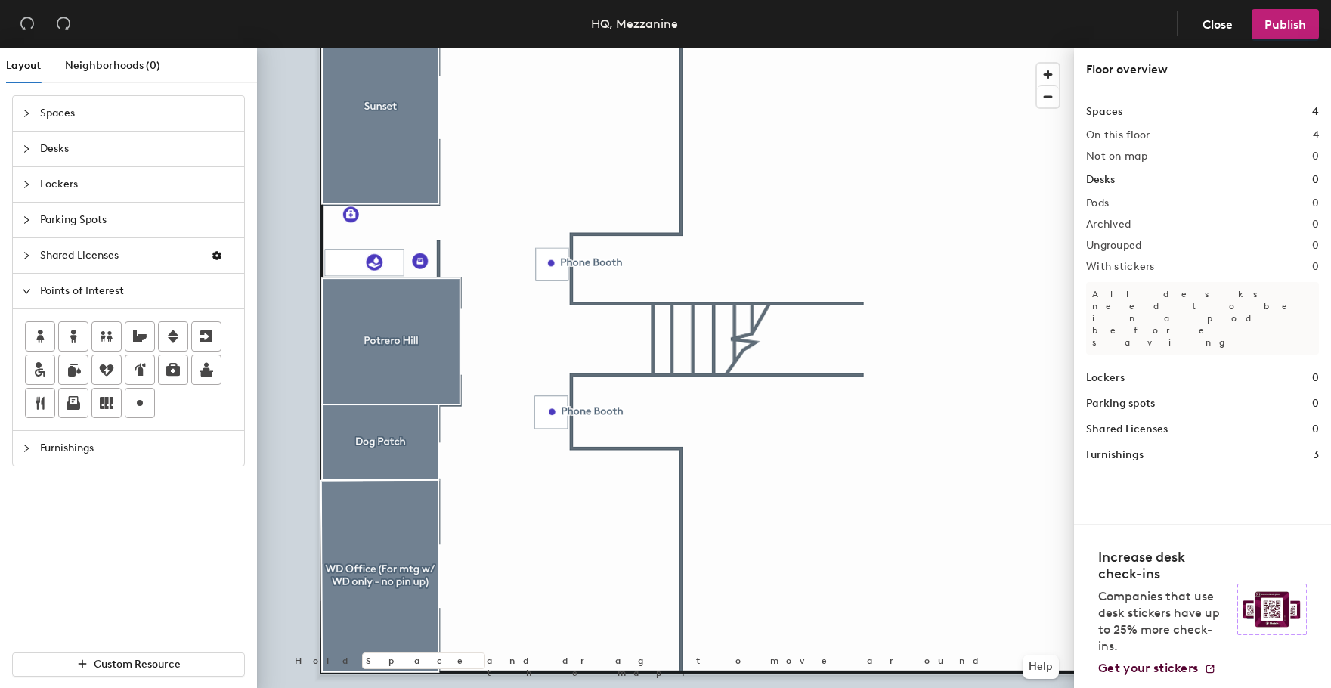
click at [26, 144] on icon "collapsed" at bounding box center [26, 148] width 9 height 9
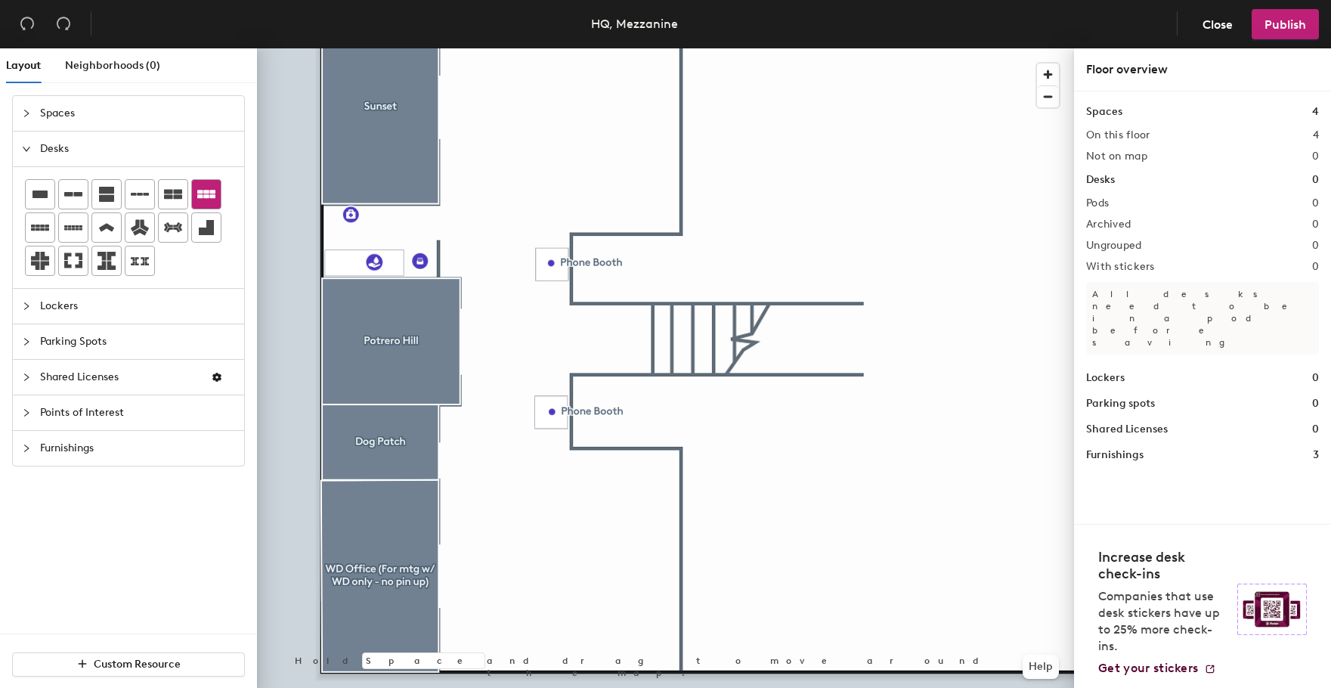
click at [197, 190] on icon at bounding box center [206, 194] width 18 height 18
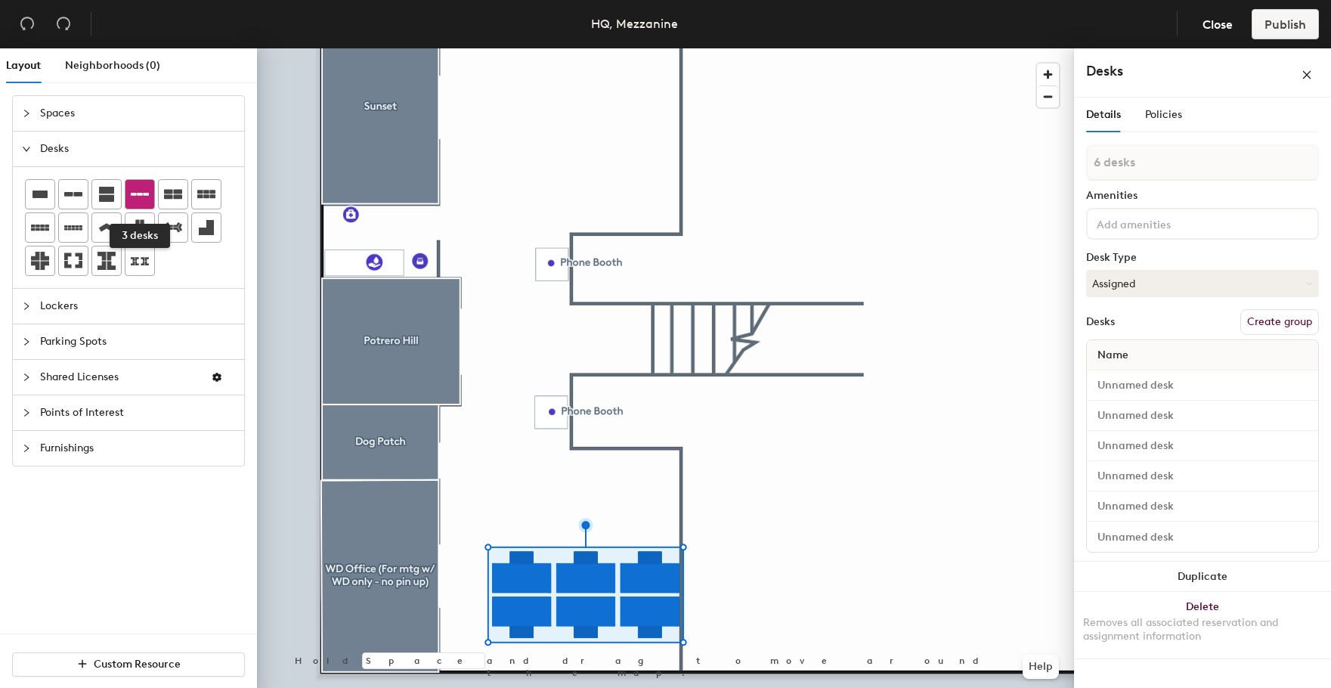
click at [150, 200] on div at bounding box center [139, 194] width 29 height 29
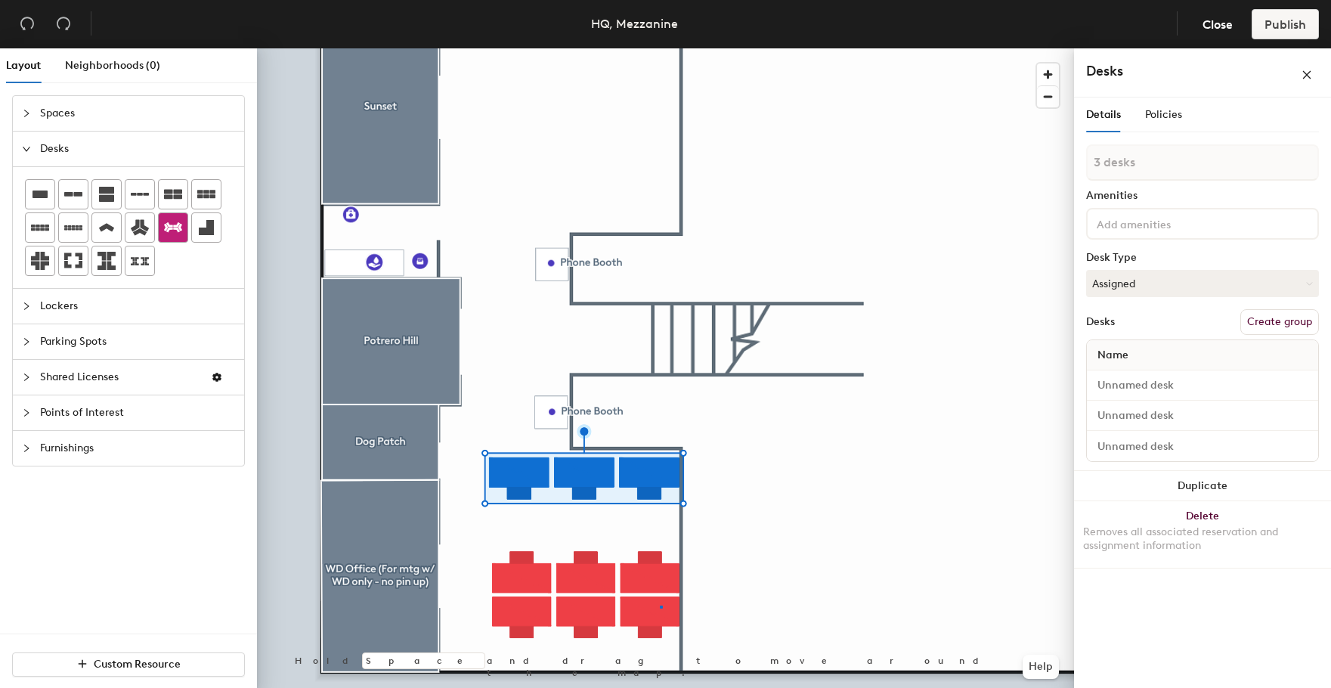
click at [660, 48] on div at bounding box center [665, 48] width 817 height 0
type input "1 desk"
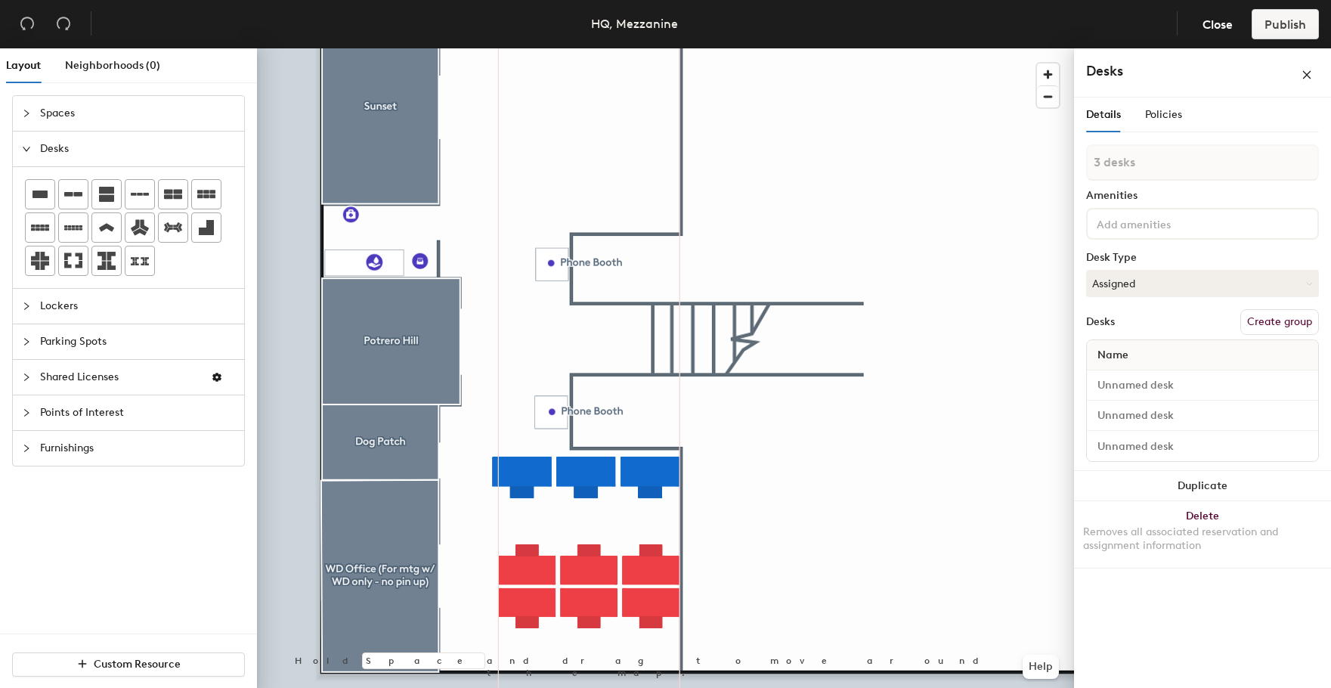
type input "1 desk"
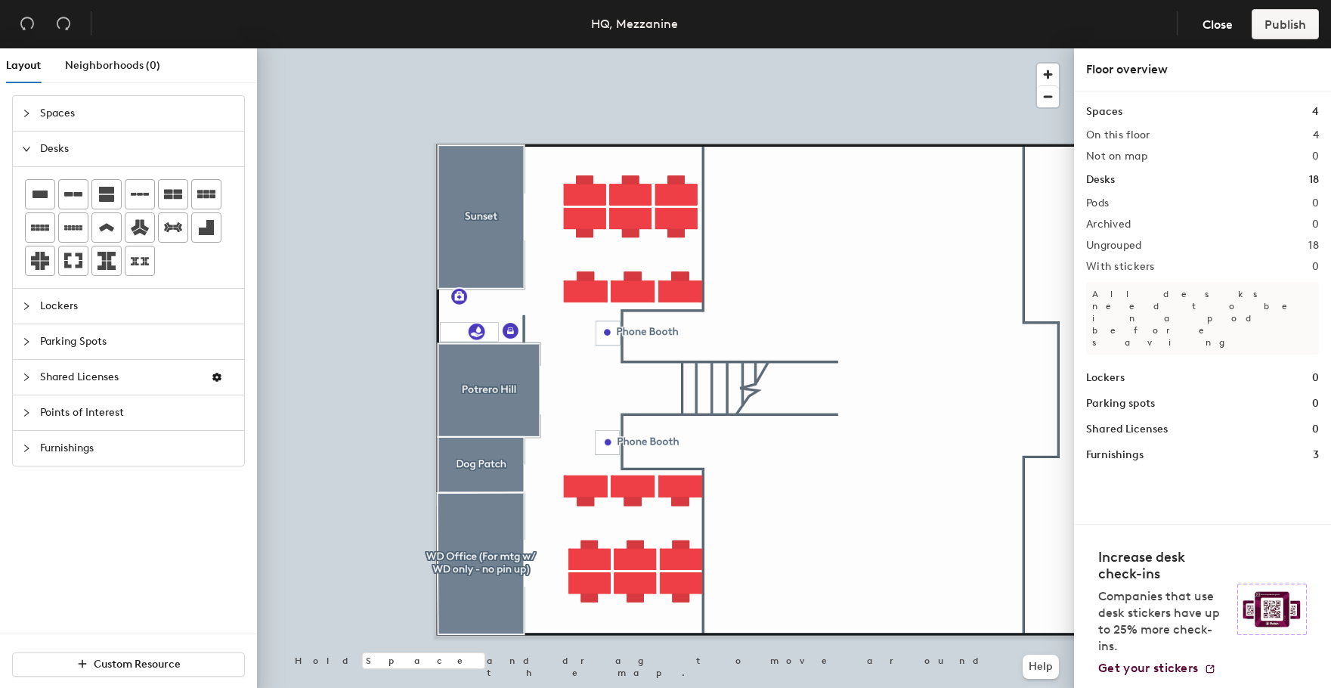
click at [75, 416] on span "Points of Interest" at bounding box center [137, 412] width 195 height 35
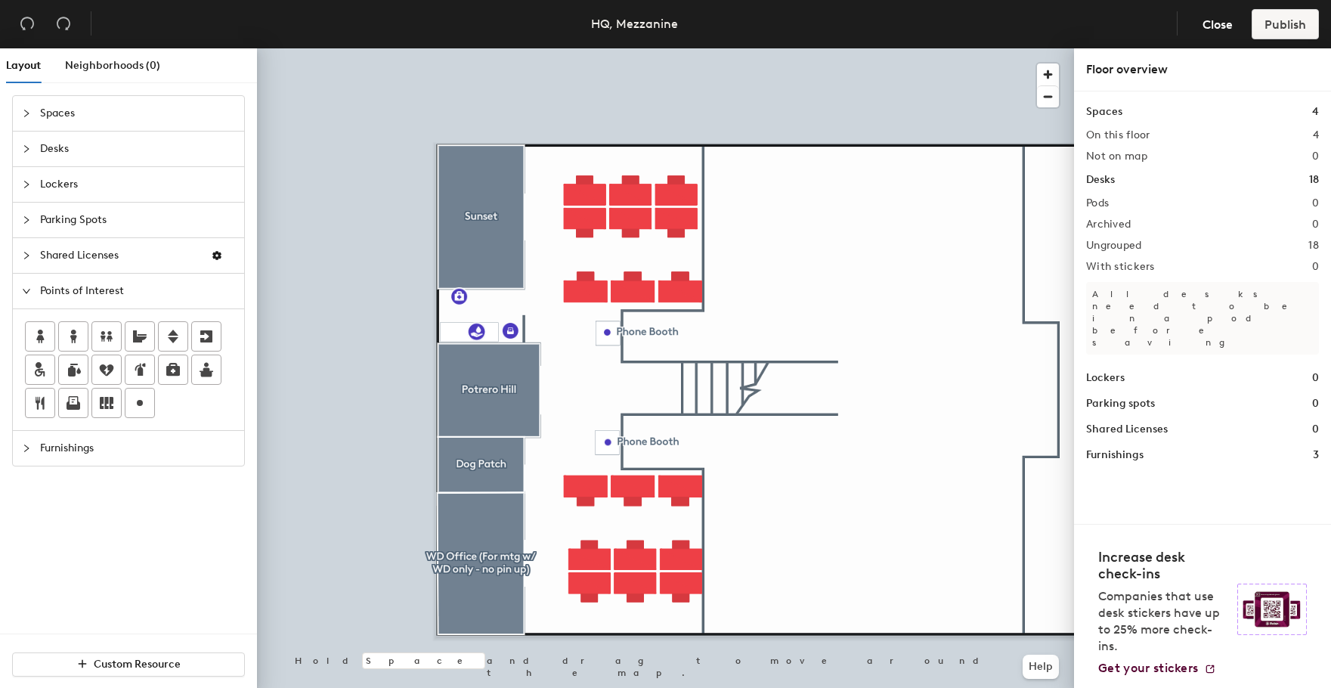
click at [70, 229] on span "Parking Spots" at bounding box center [137, 220] width 195 height 35
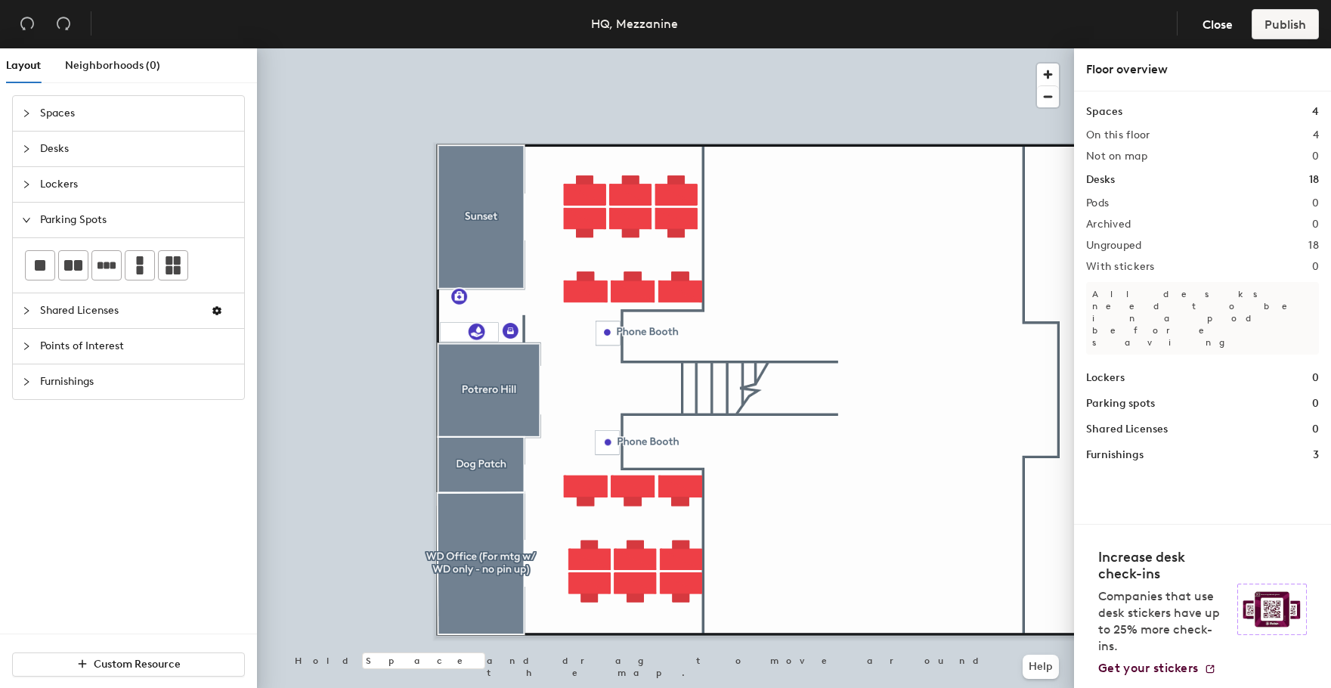
click at [58, 407] on div "Spaces Desks Lockers Parking Spots Shared Licenses Points of Interest Furnishin…" at bounding box center [128, 247] width 257 height 329
click at [74, 374] on span "Furnishings" at bounding box center [137, 381] width 195 height 35
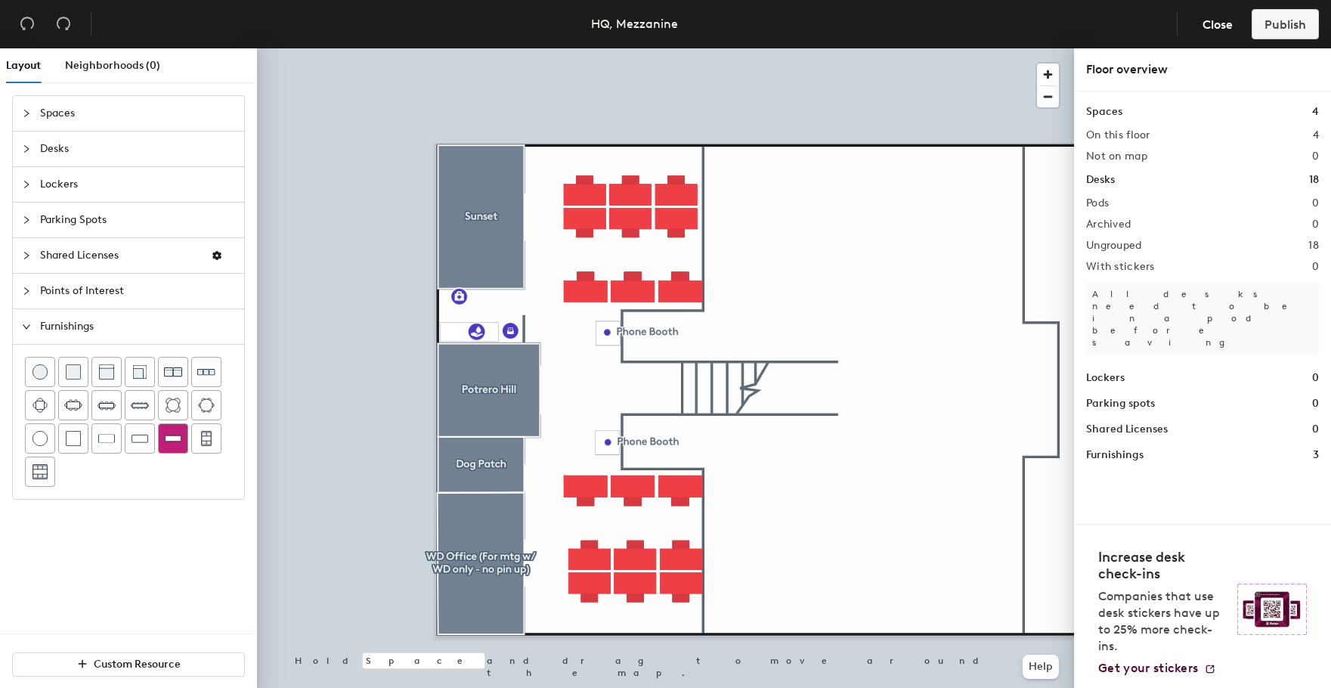
click at [172, 440] on img at bounding box center [173, 438] width 17 height 15
click at [1220, 21] on span "Close" at bounding box center [1217, 24] width 30 height 14
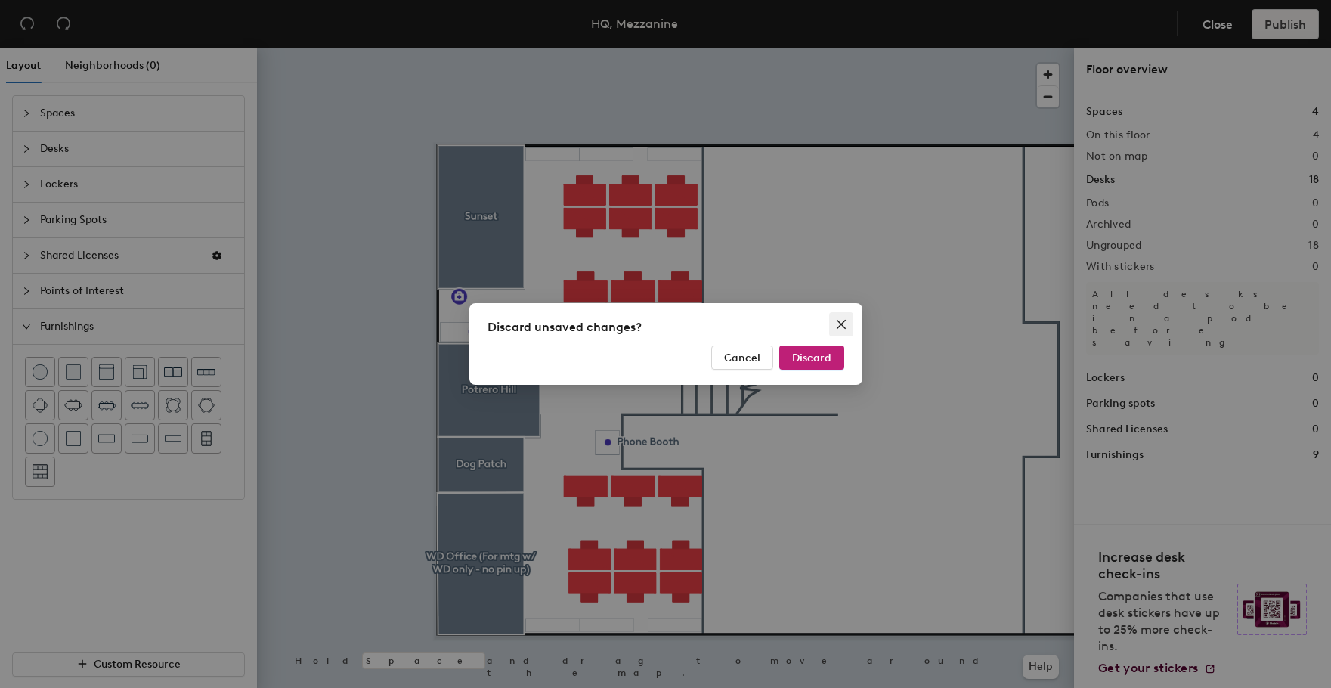
click at [836, 317] on button "Close" at bounding box center [841, 324] width 24 height 24
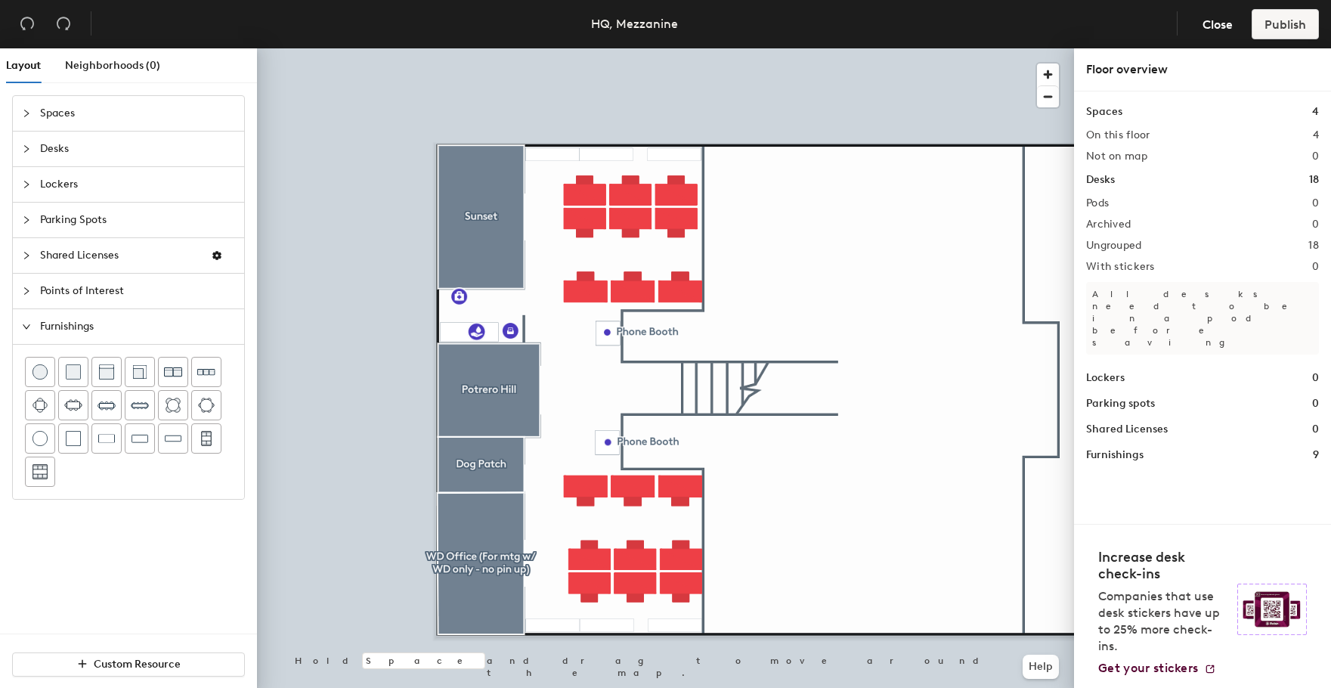
click at [555, 48] on div at bounding box center [665, 48] width 817 height 0
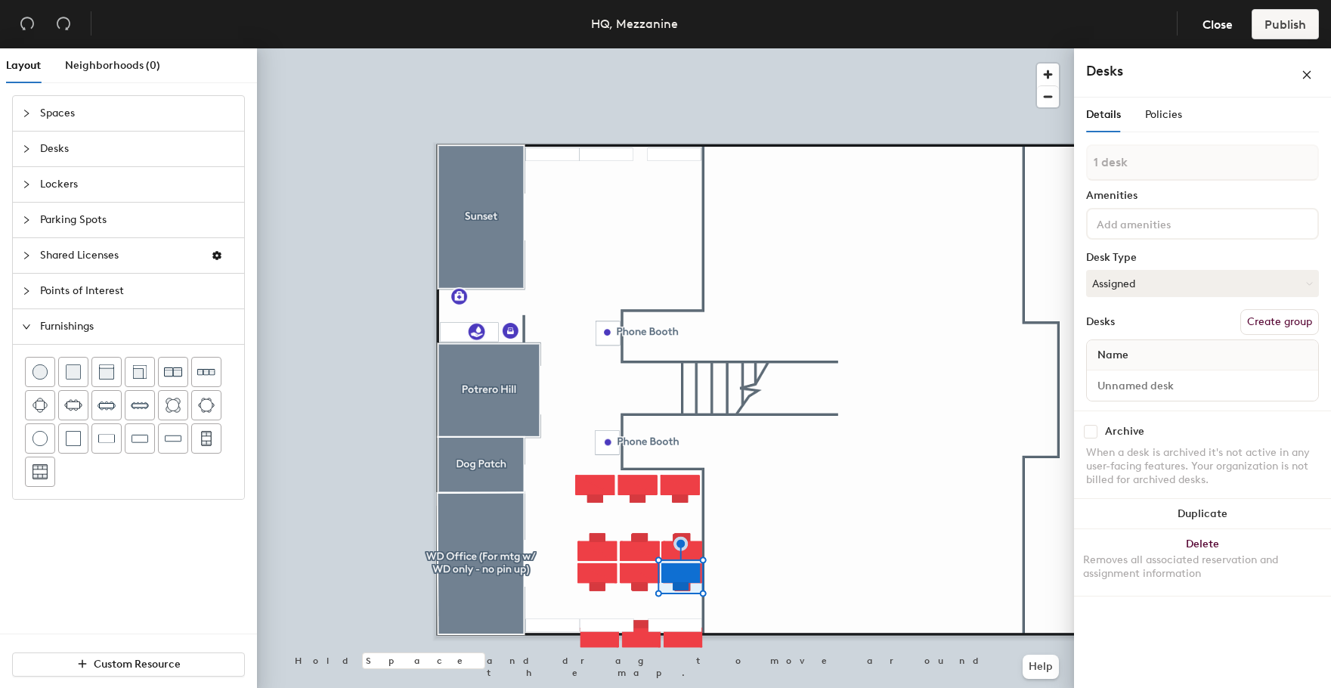
type input "9 desks"
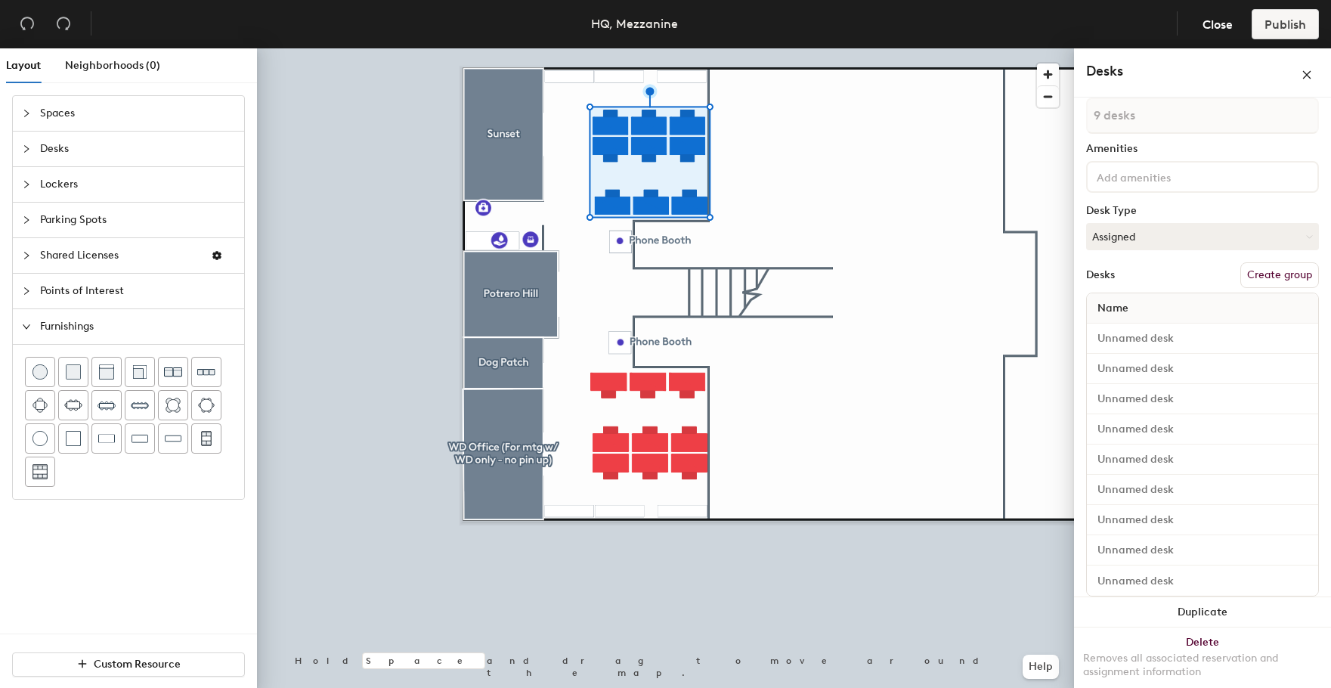
scroll to position [67, 0]
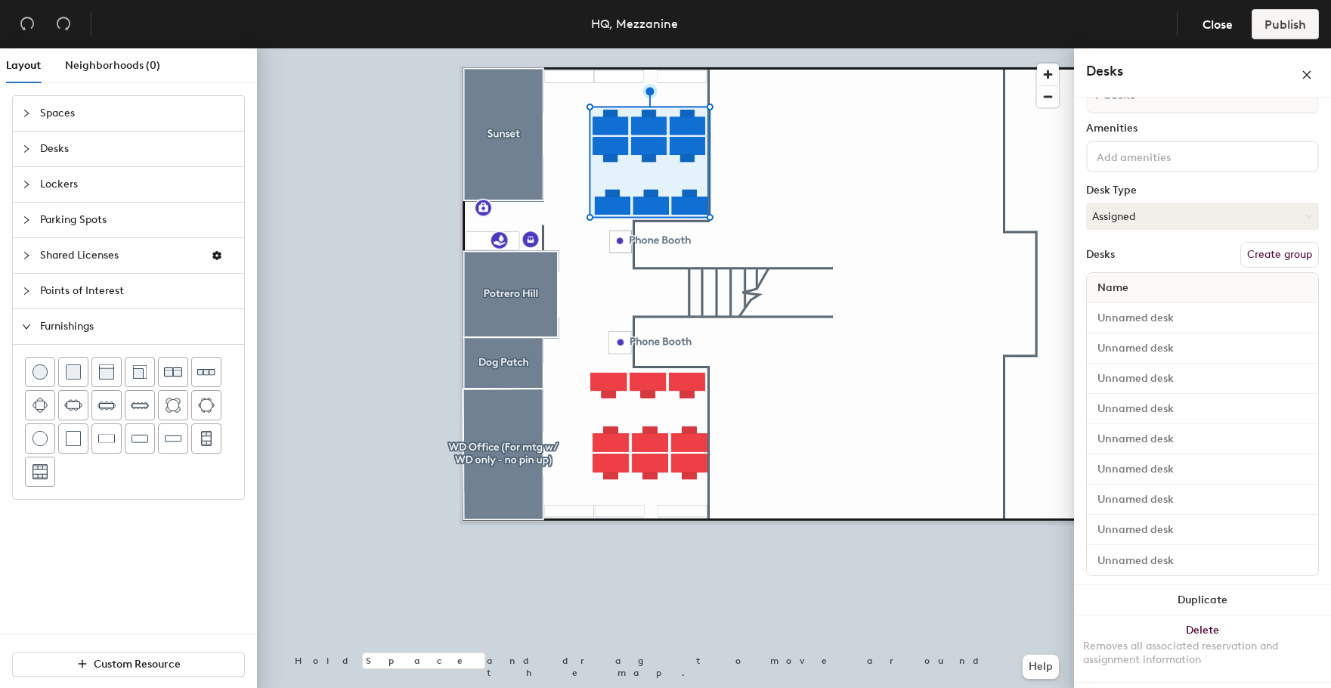
click at [1257, 255] on button "Create group" at bounding box center [1279, 255] width 79 height 26
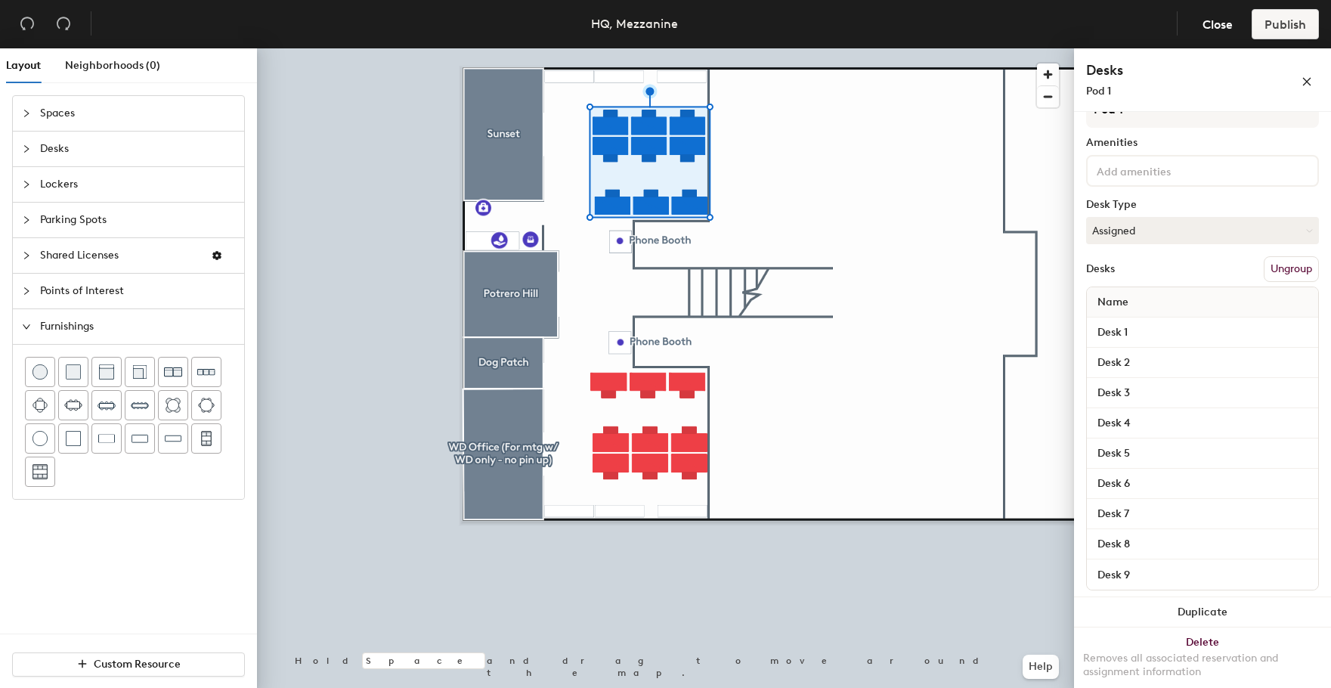
scroll to position [47, 0]
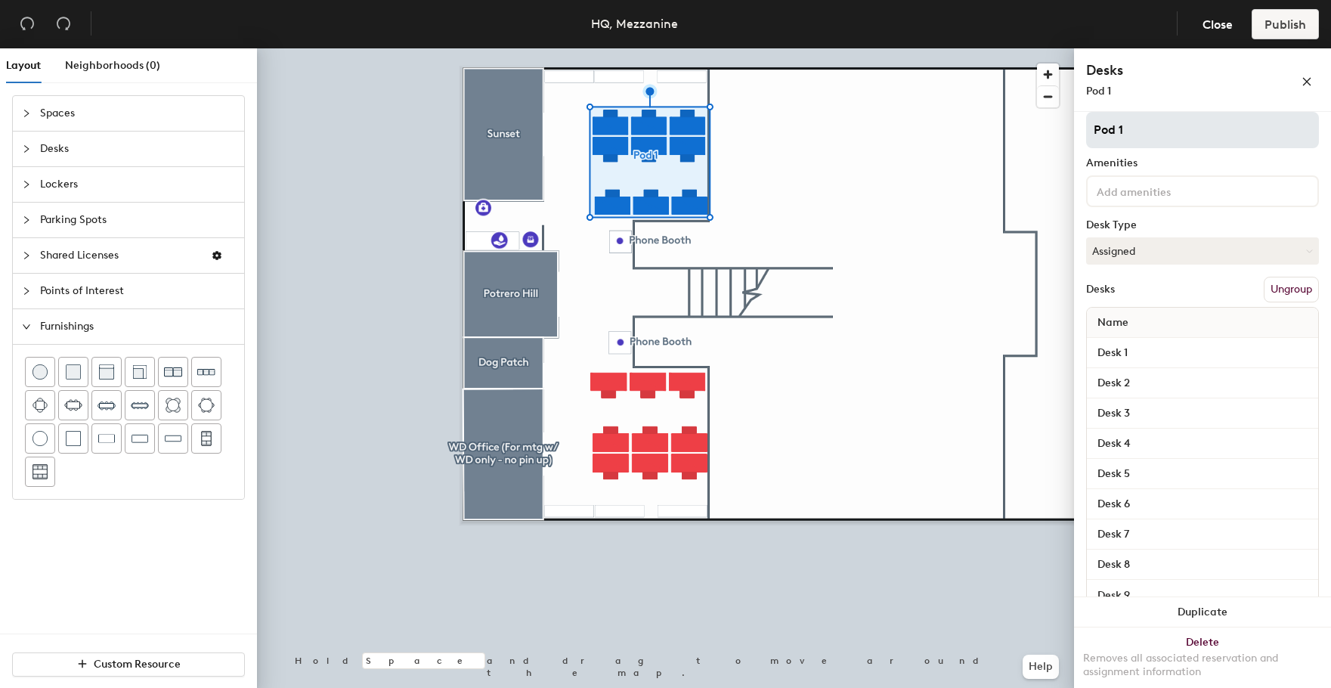
click at [1034, 144] on div "Layout Neighborhoods (0) Spaces Desks Lockers Parking Spots Shared Licenses Poi…" at bounding box center [665, 370] width 1331 height 645
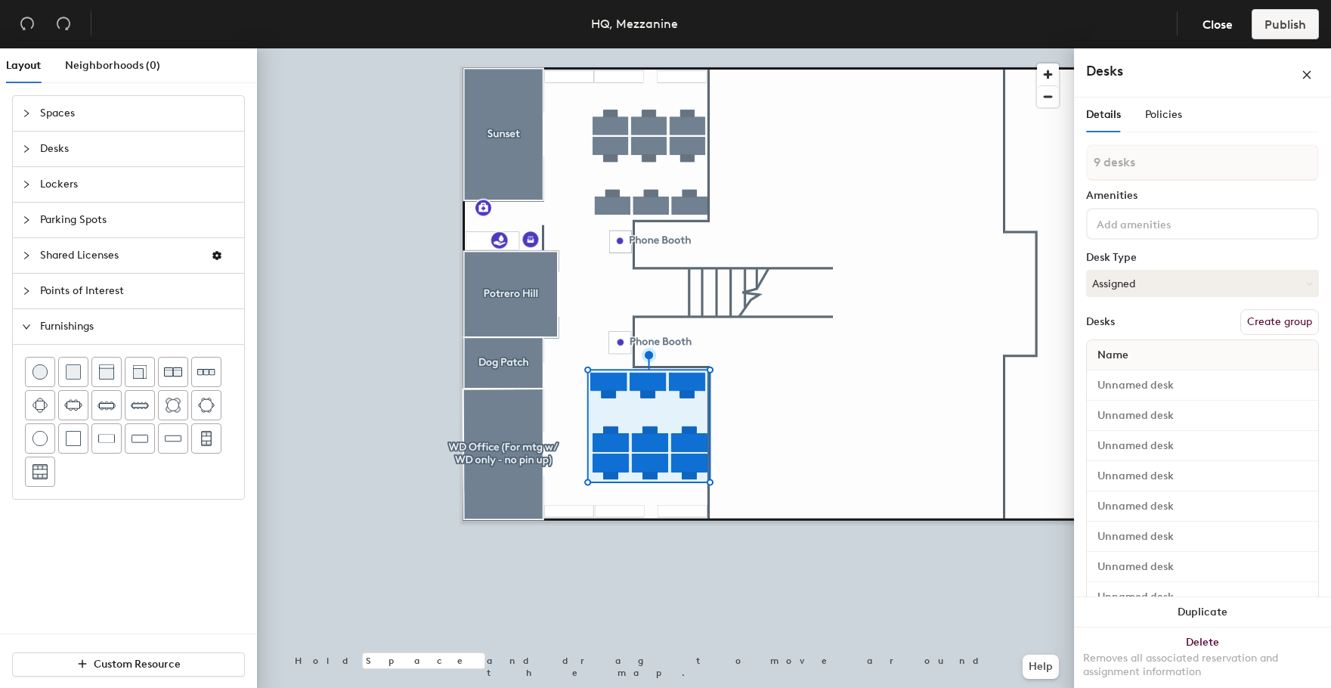
click at [1291, 331] on button "Create group" at bounding box center [1279, 322] width 79 height 26
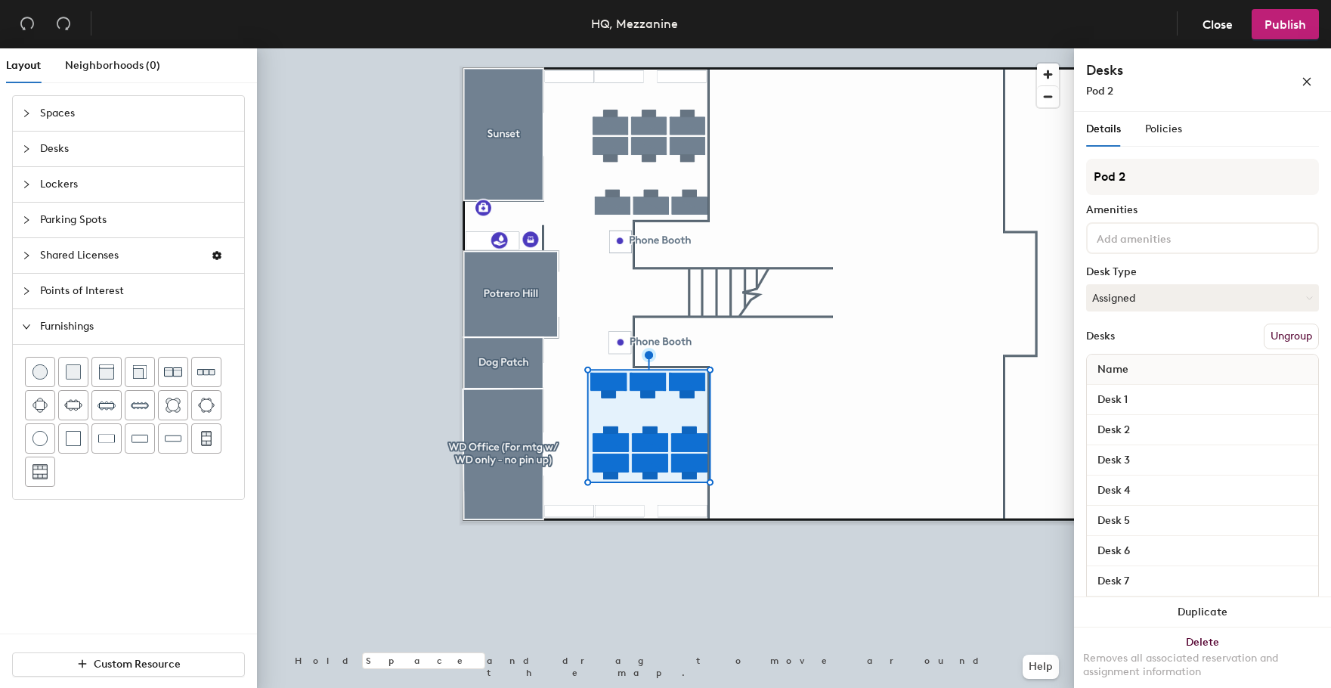
type input "Pod 2"
click at [1028, 181] on div "Layout Neighborhoods (0) Spaces Desks Lockers Parking Spots Shared Licenses Poi…" at bounding box center [665, 370] width 1331 height 645
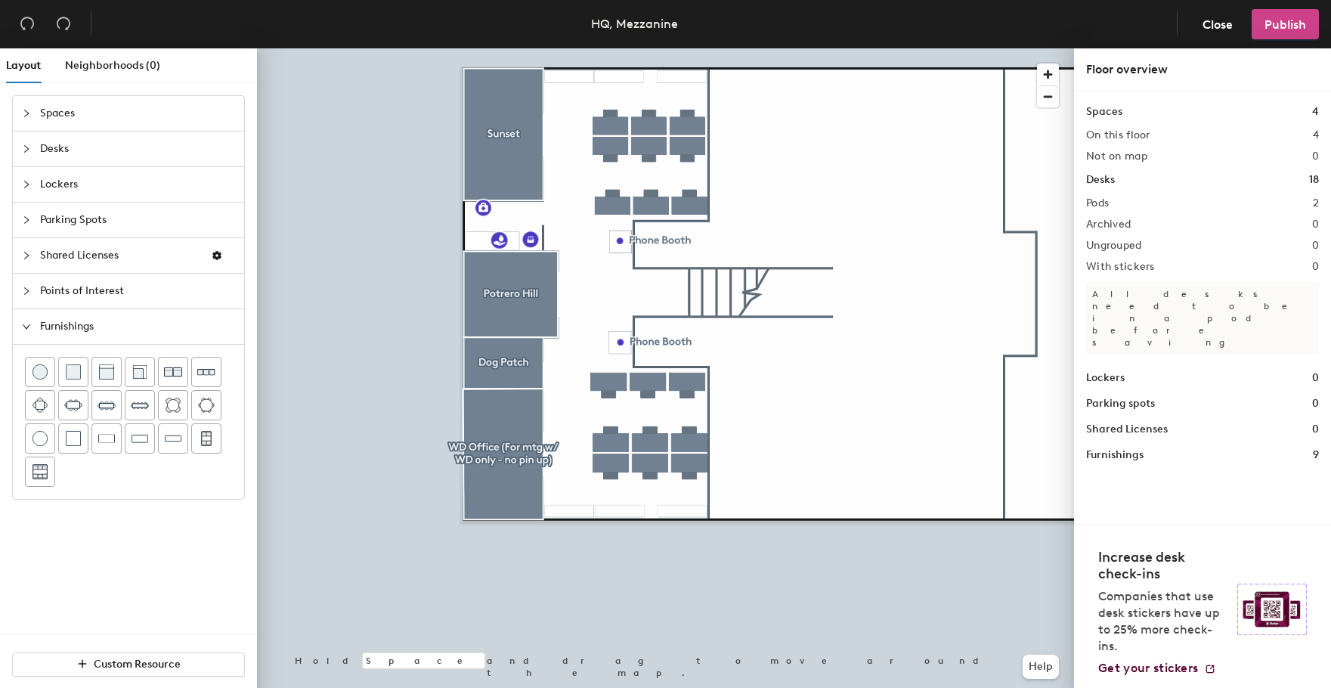
click at [1295, 30] on span "Publish" at bounding box center [1285, 24] width 42 height 14
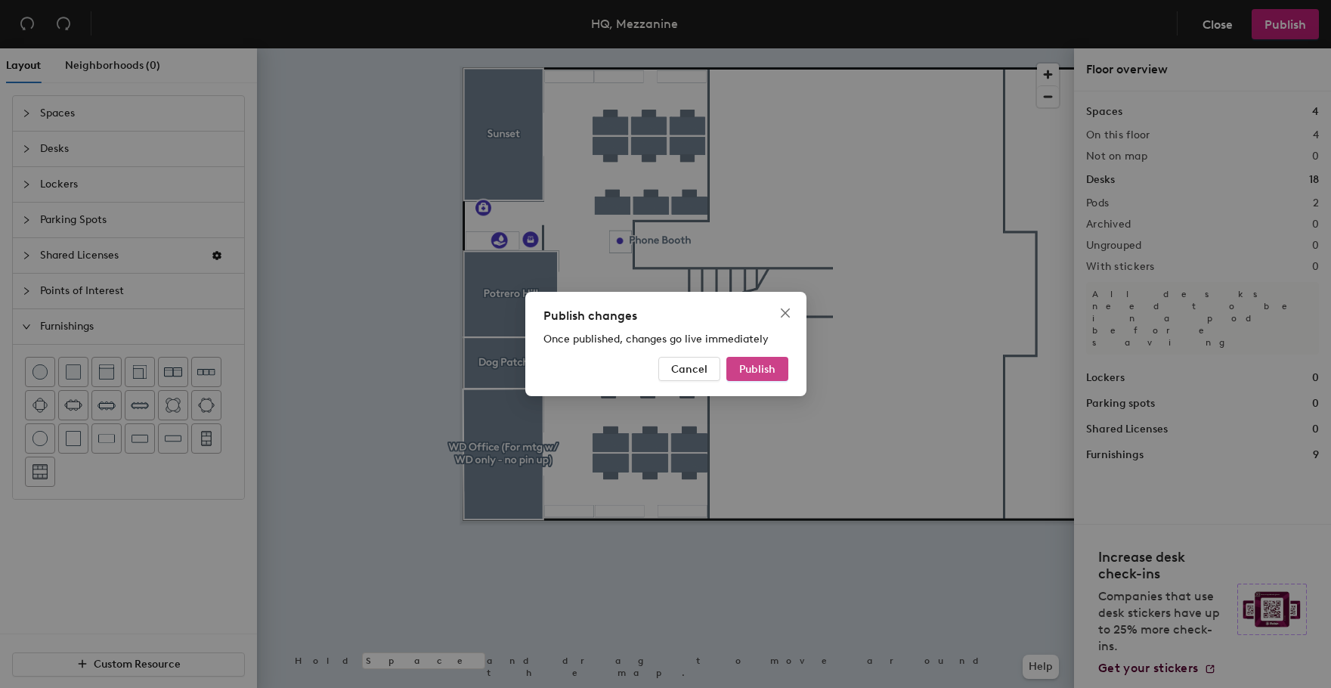
click at [750, 364] on span "Publish" at bounding box center [757, 369] width 36 height 13
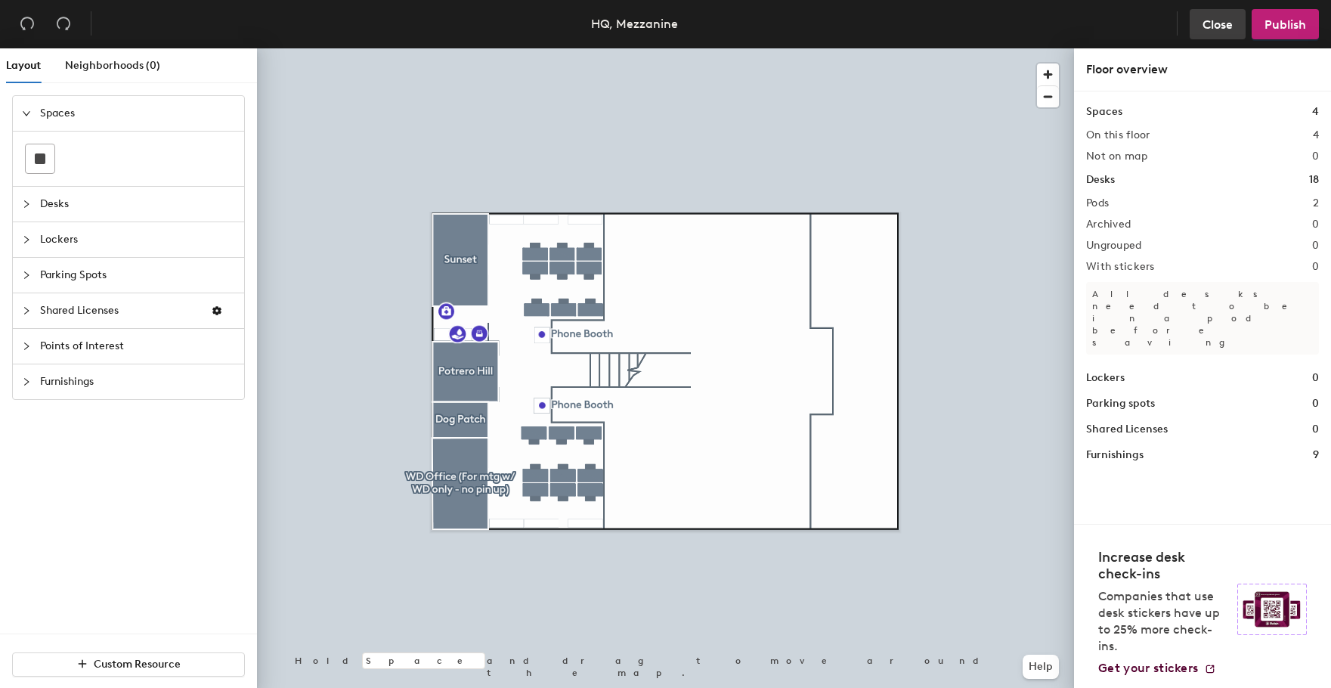
click at [1204, 19] on span "Close" at bounding box center [1217, 24] width 30 height 14
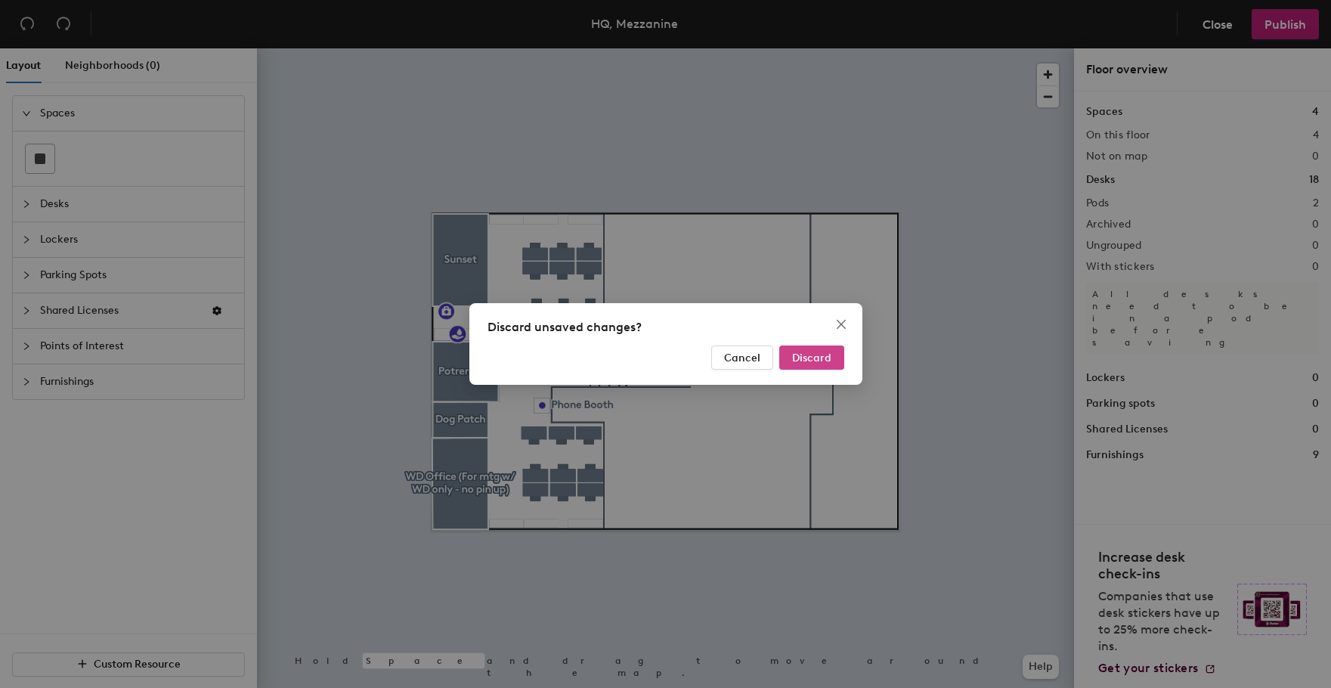
click at [801, 355] on span "Discard" at bounding box center [811, 357] width 39 height 13
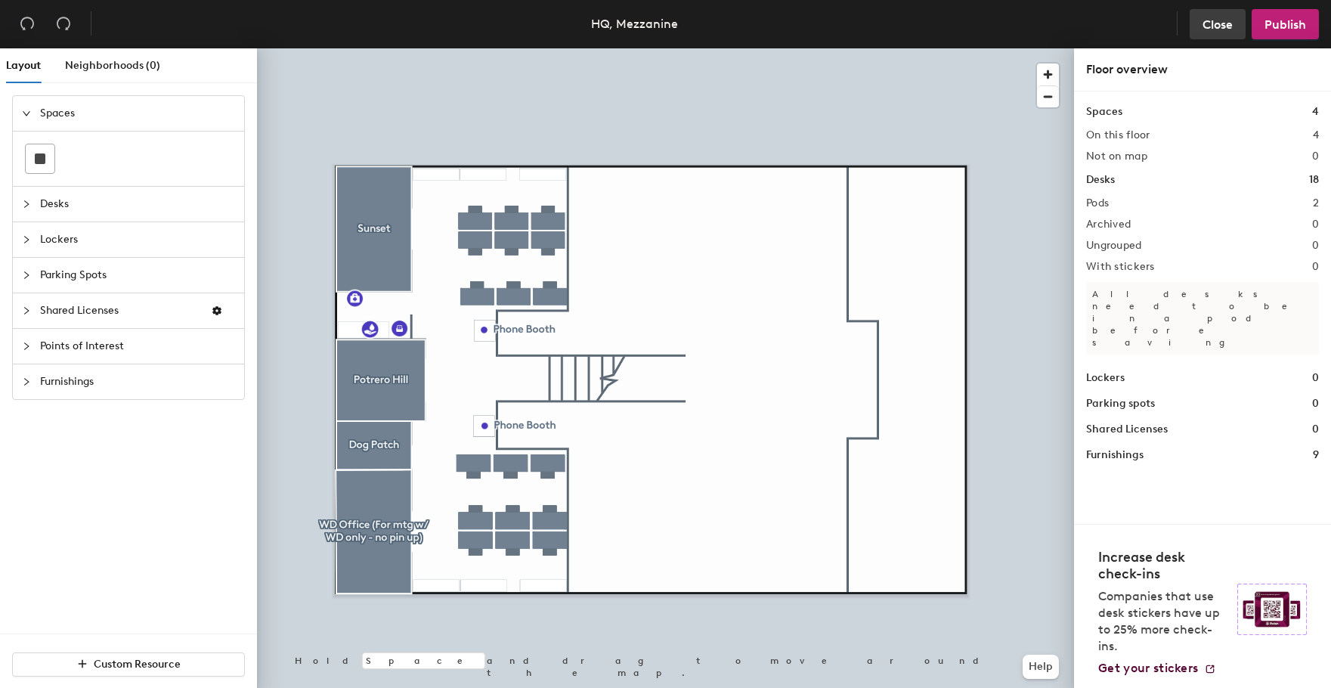
click at [1205, 24] on span "Close" at bounding box center [1217, 24] width 30 height 14
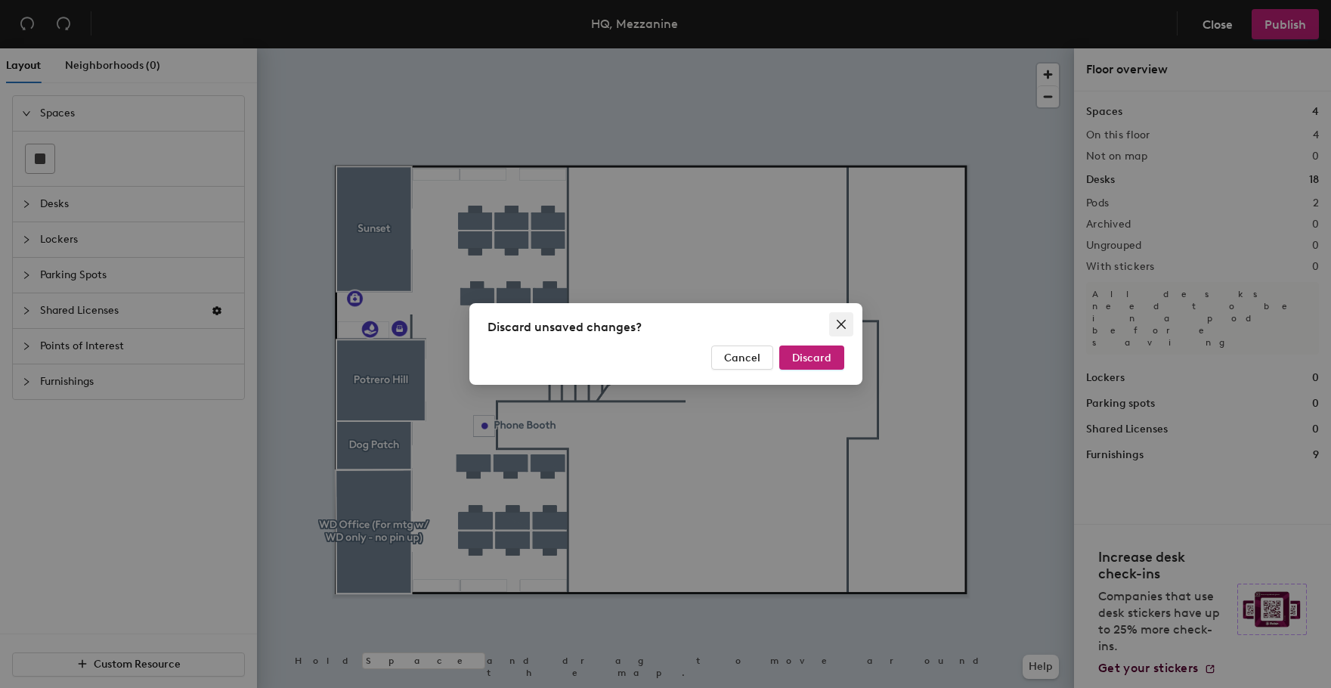
click at [836, 329] on icon "close" at bounding box center [841, 324] width 12 height 12
